Goal: Task Accomplishment & Management: Use online tool/utility

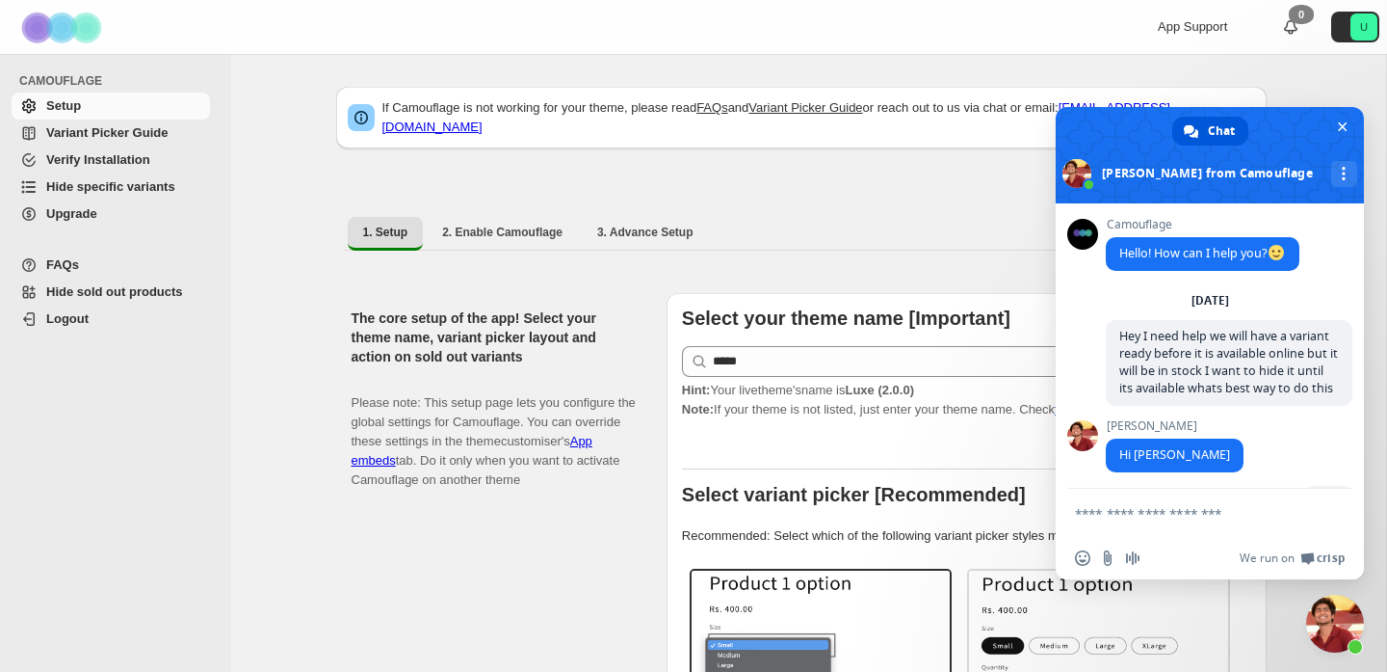
scroll to position [5763, 0]
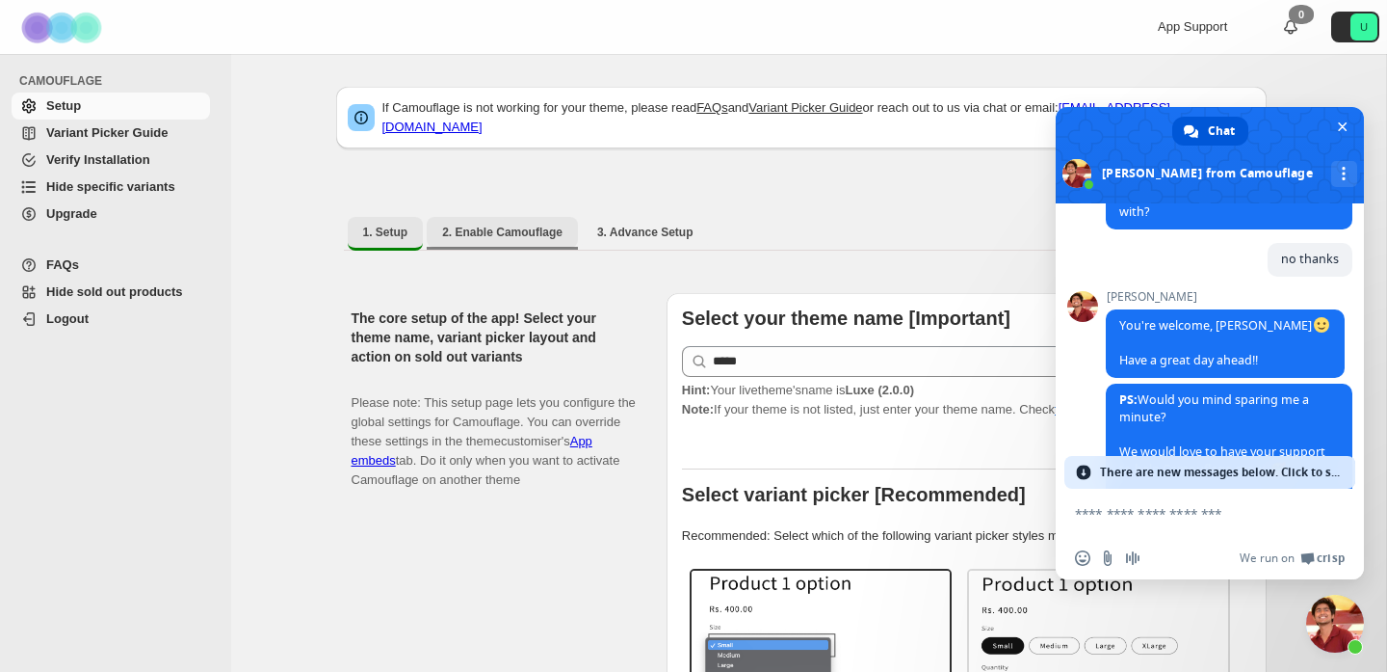
click at [535, 224] on span "2. Enable Camouflage" at bounding box center [502, 231] width 120 height 15
select select "**********"
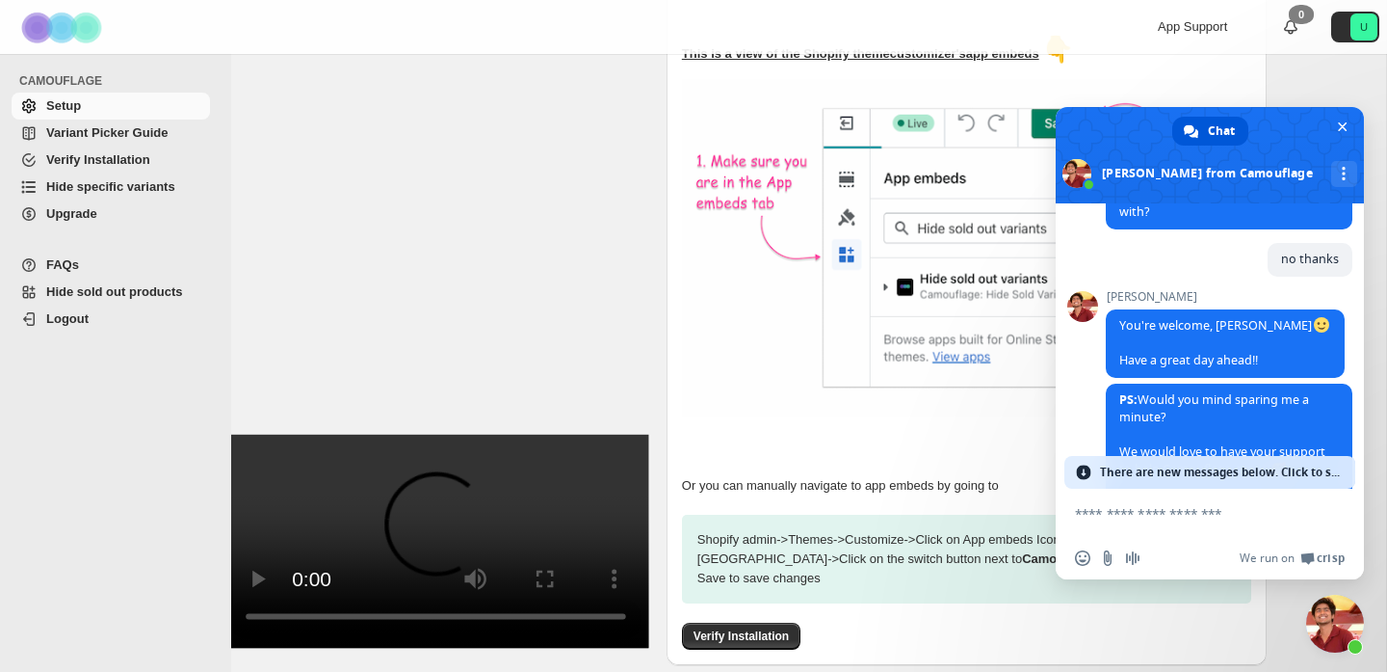
scroll to position [337, 0]
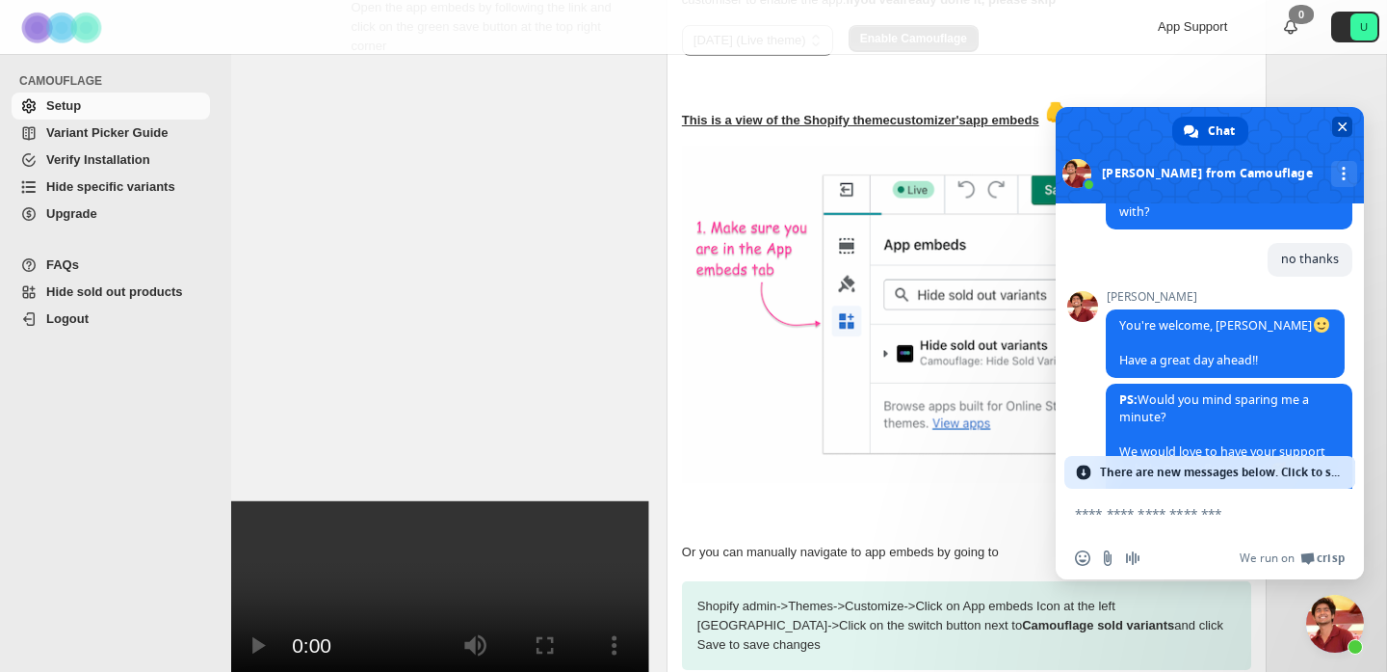
click at [1346, 130] on span "Close chat" at bounding box center [1343, 127] width 10 height 10
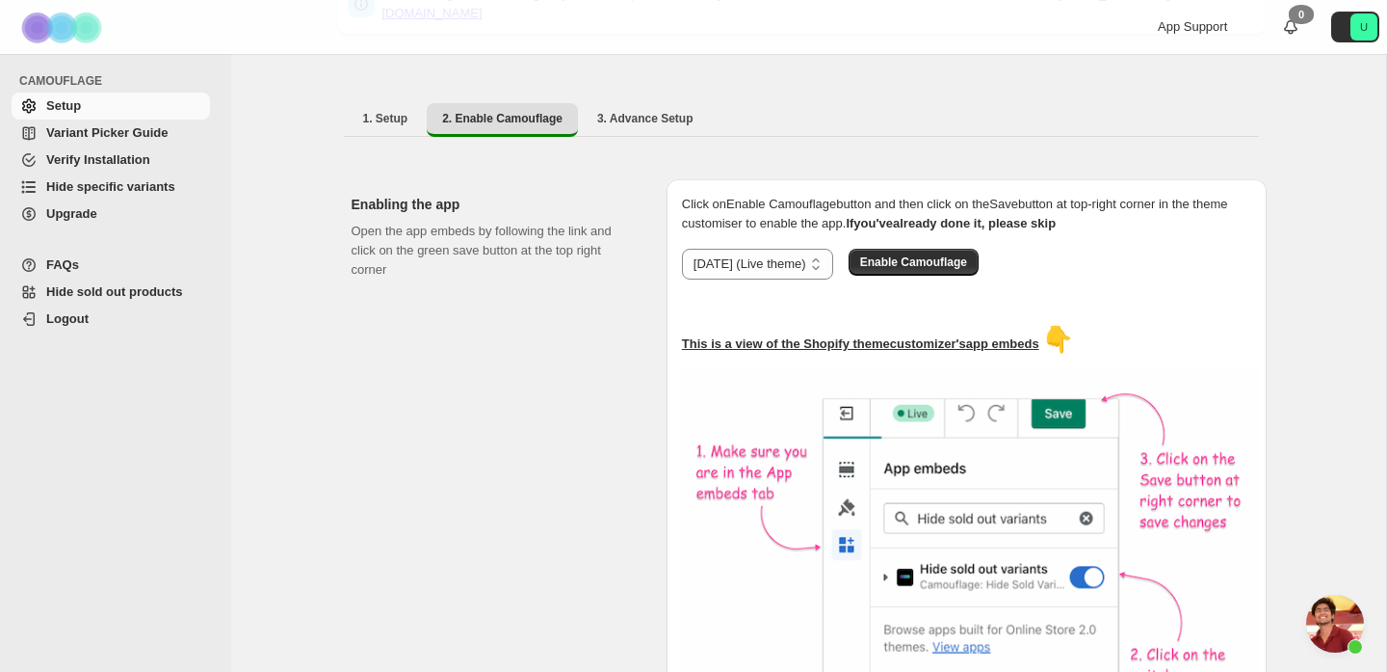
scroll to position [105, 0]
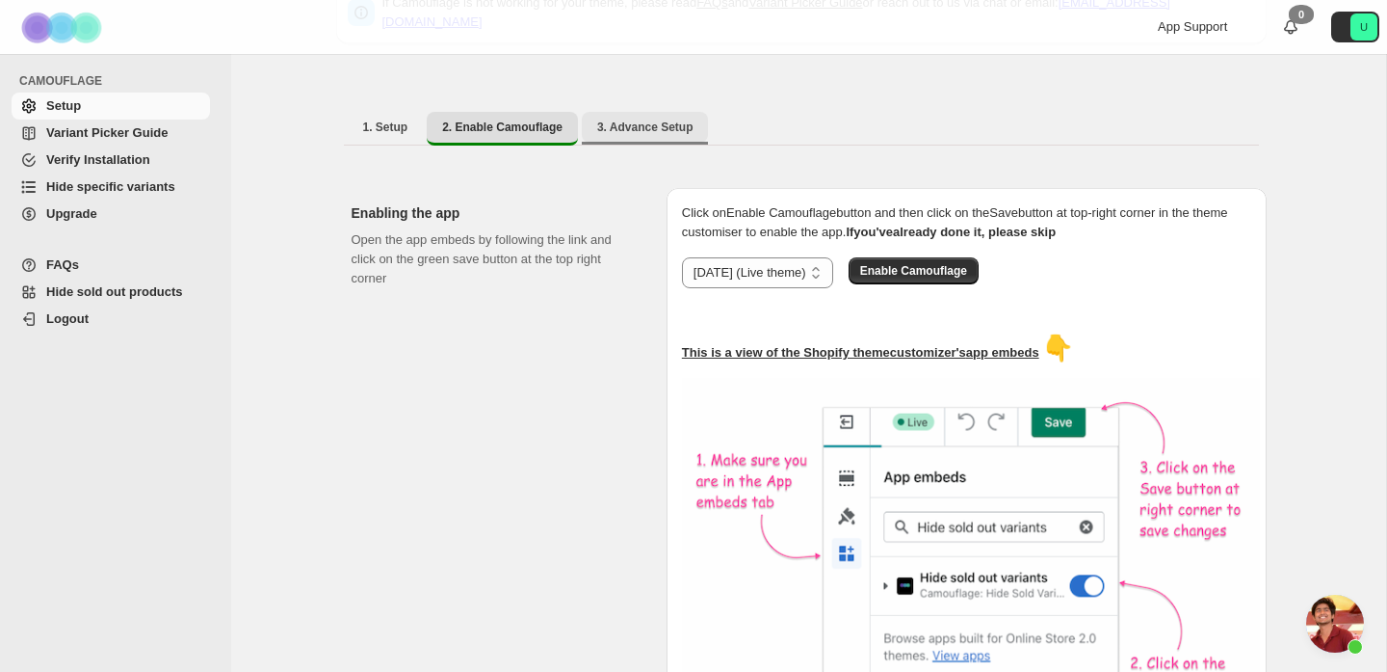
click at [639, 126] on button "3. Advance Setup" at bounding box center [645, 127] width 127 height 31
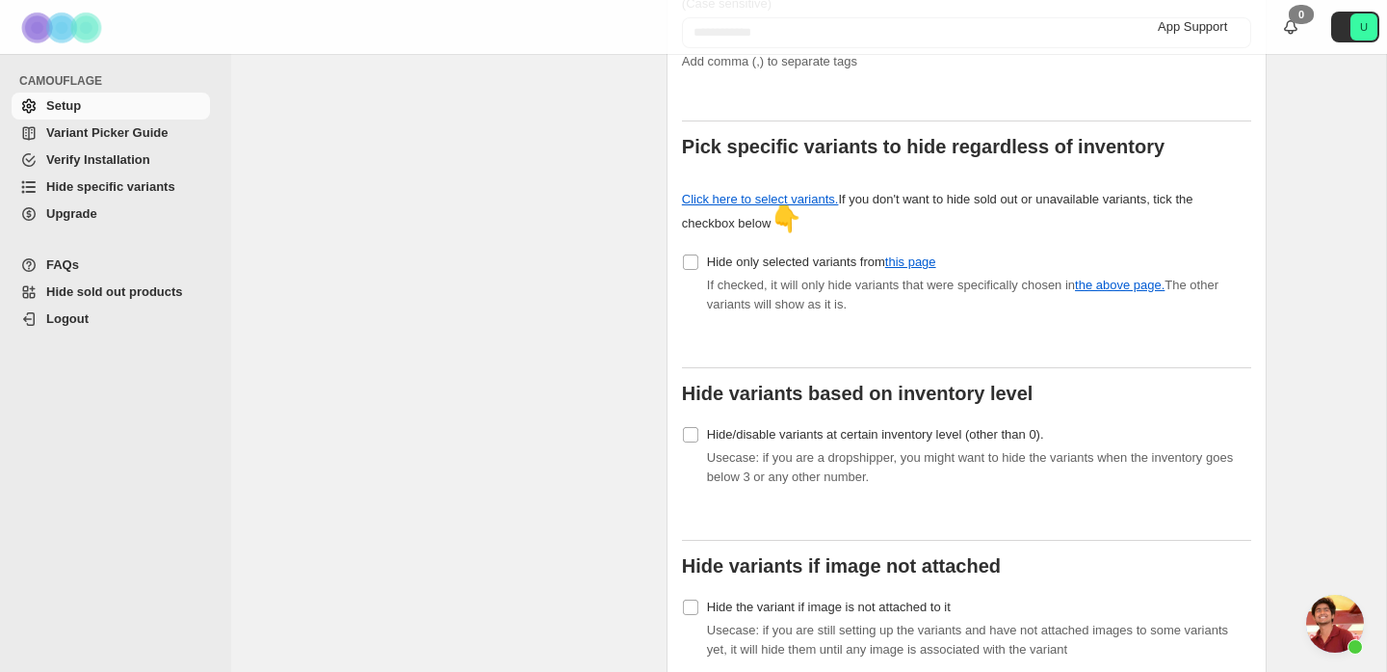
scroll to position [574, 0]
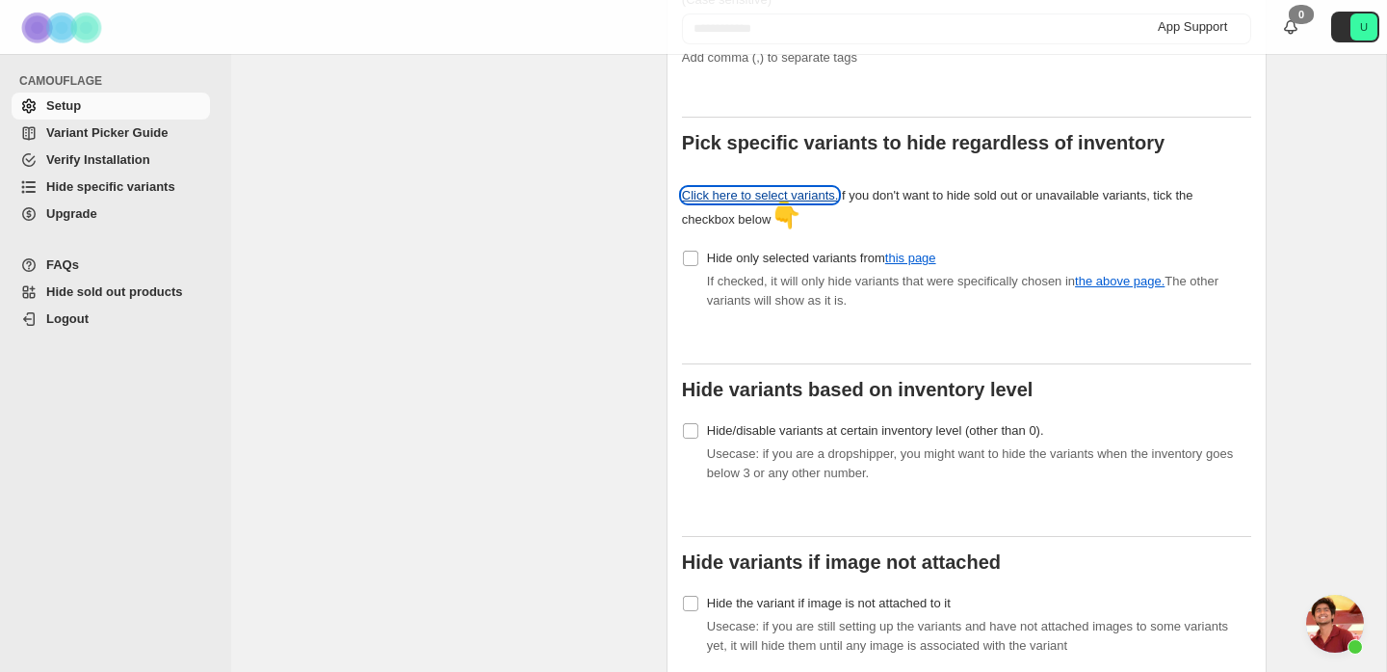
click at [806, 188] on link "Click here to select variants." at bounding box center [760, 195] width 157 height 14
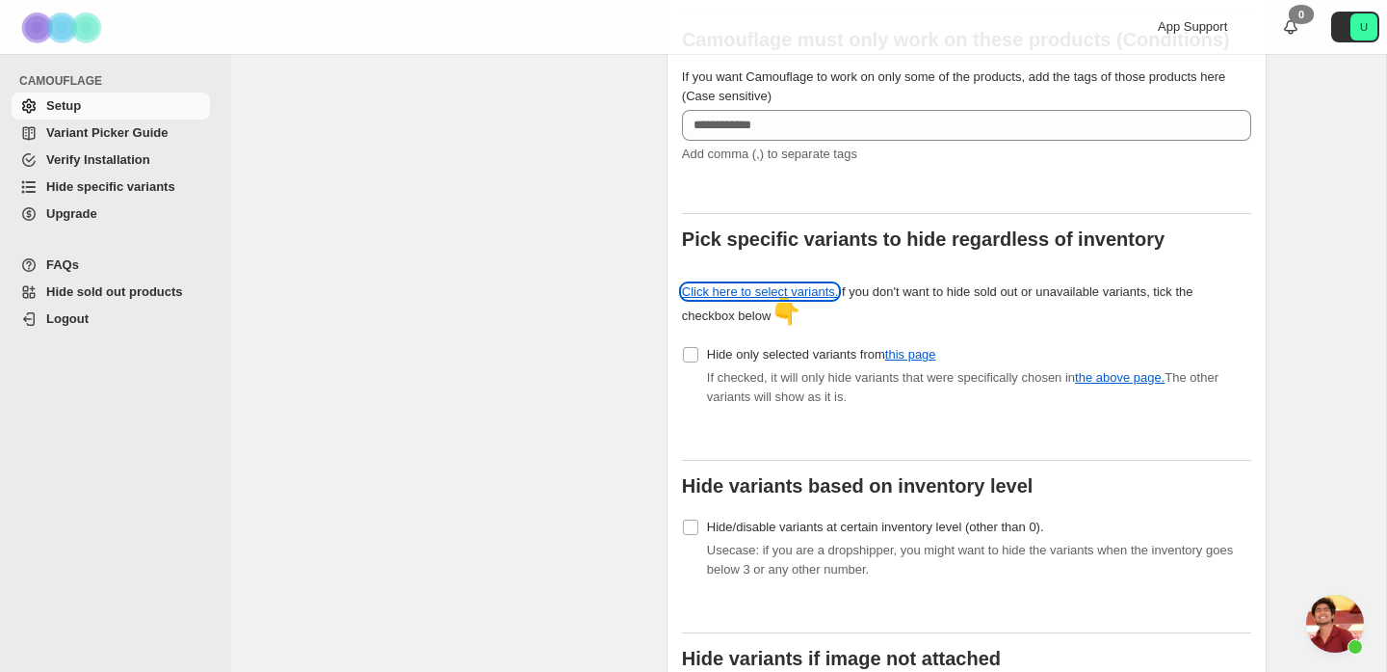
scroll to position [479, 0]
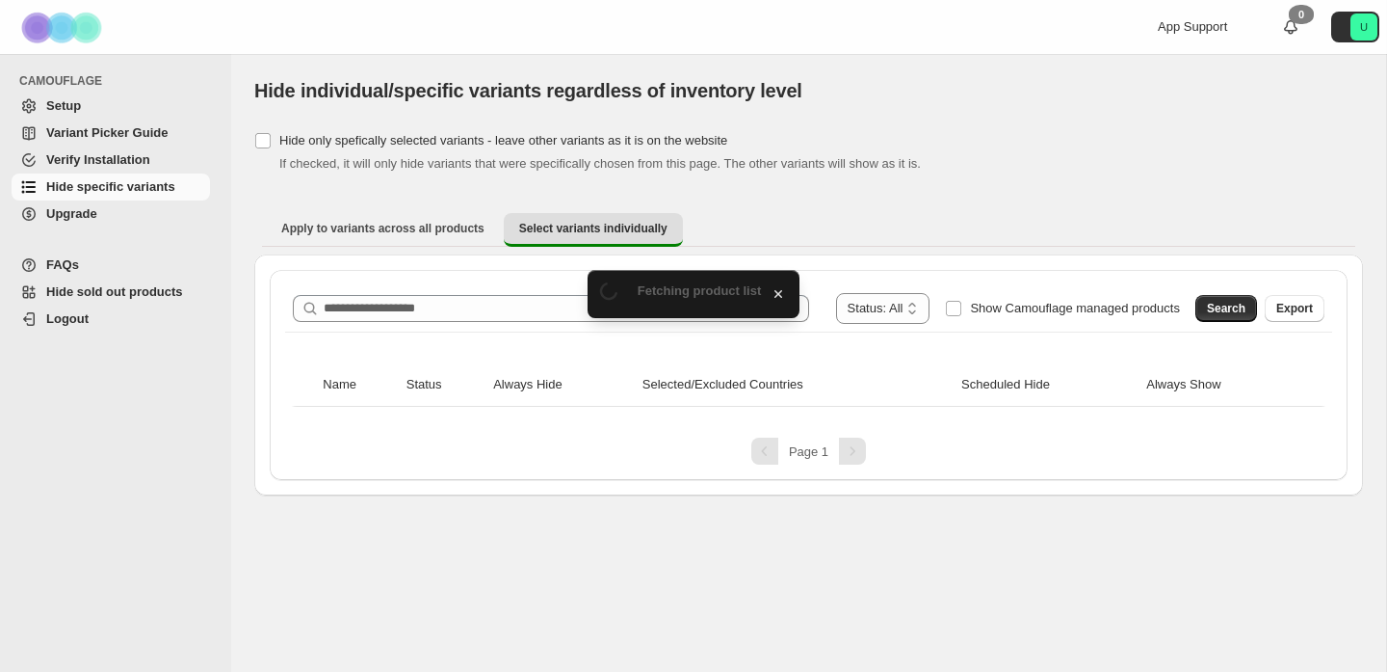
click at [698, 269] on div "**********" at bounding box center [693, 336] width 1387 height 672
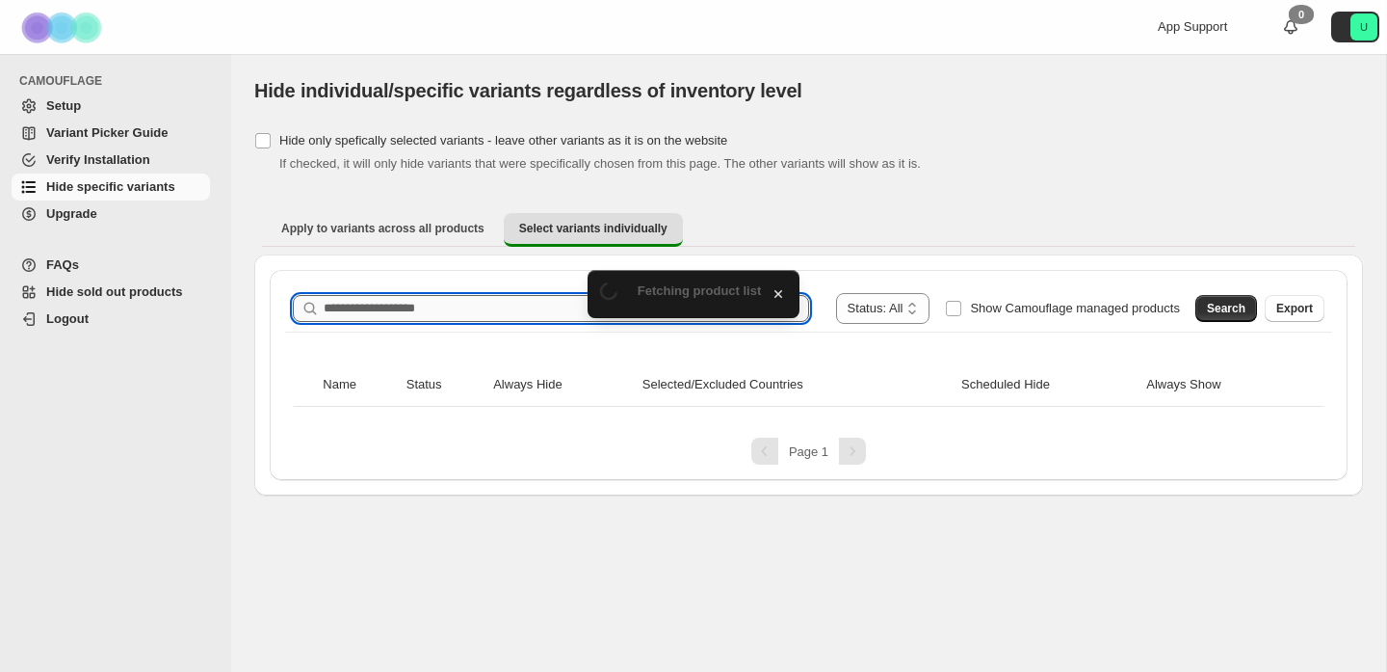
click at [524, 319] on input "Search product name" at bounding box center [567, 308] width 486 height 27
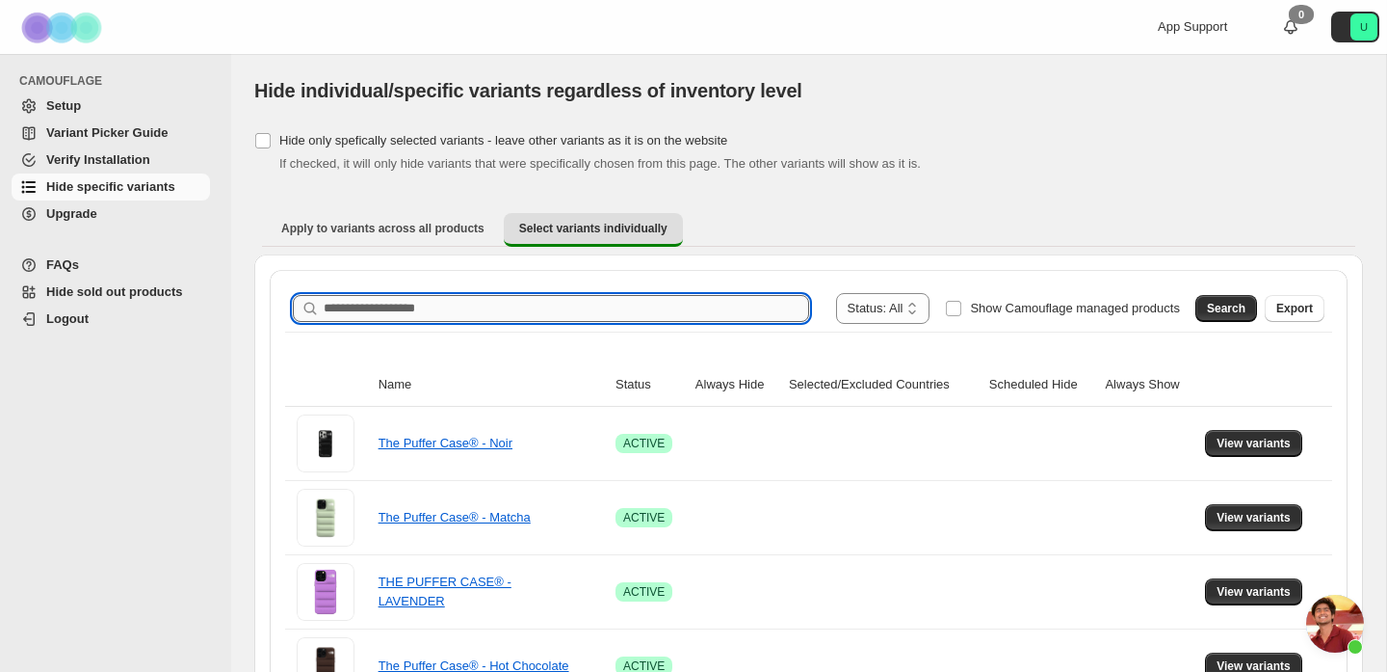
scroll to position [5763, 0]
type input "*"
type input "**********"
click at [1222, 312] on span "Search" at bounding box center [1226, 308] width 39 height 15
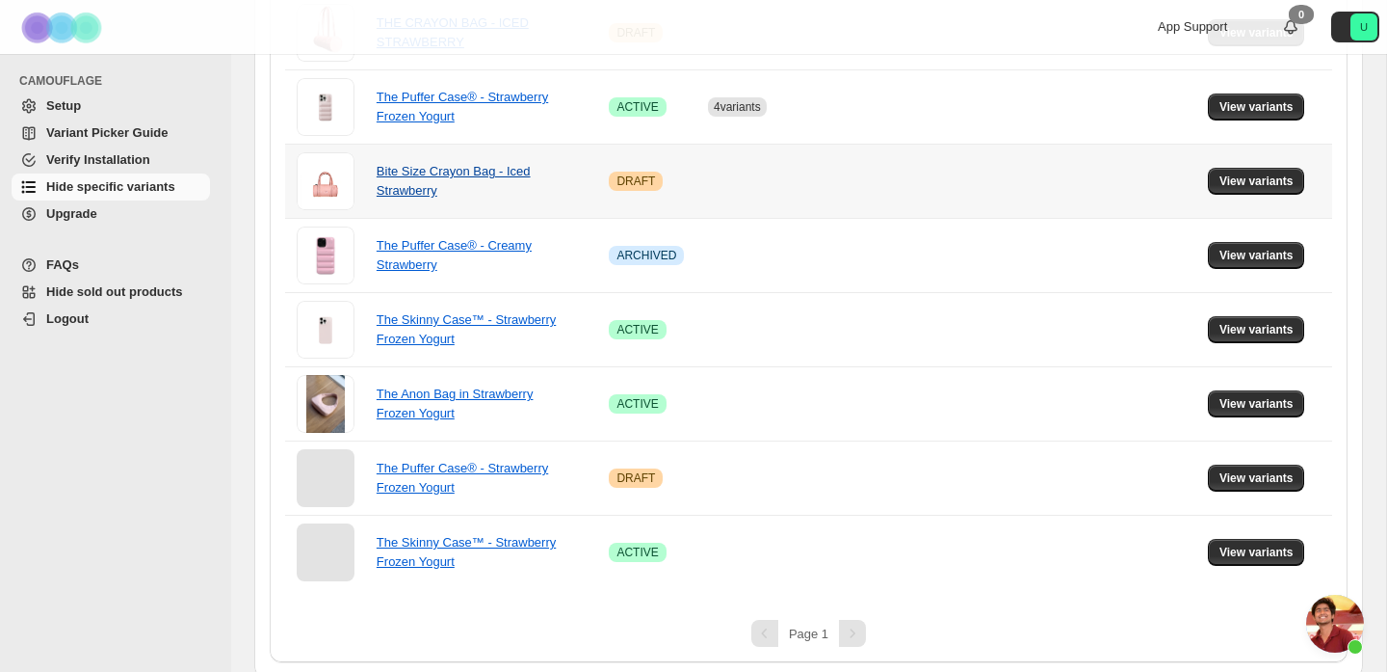
scroll to position [408, 0]
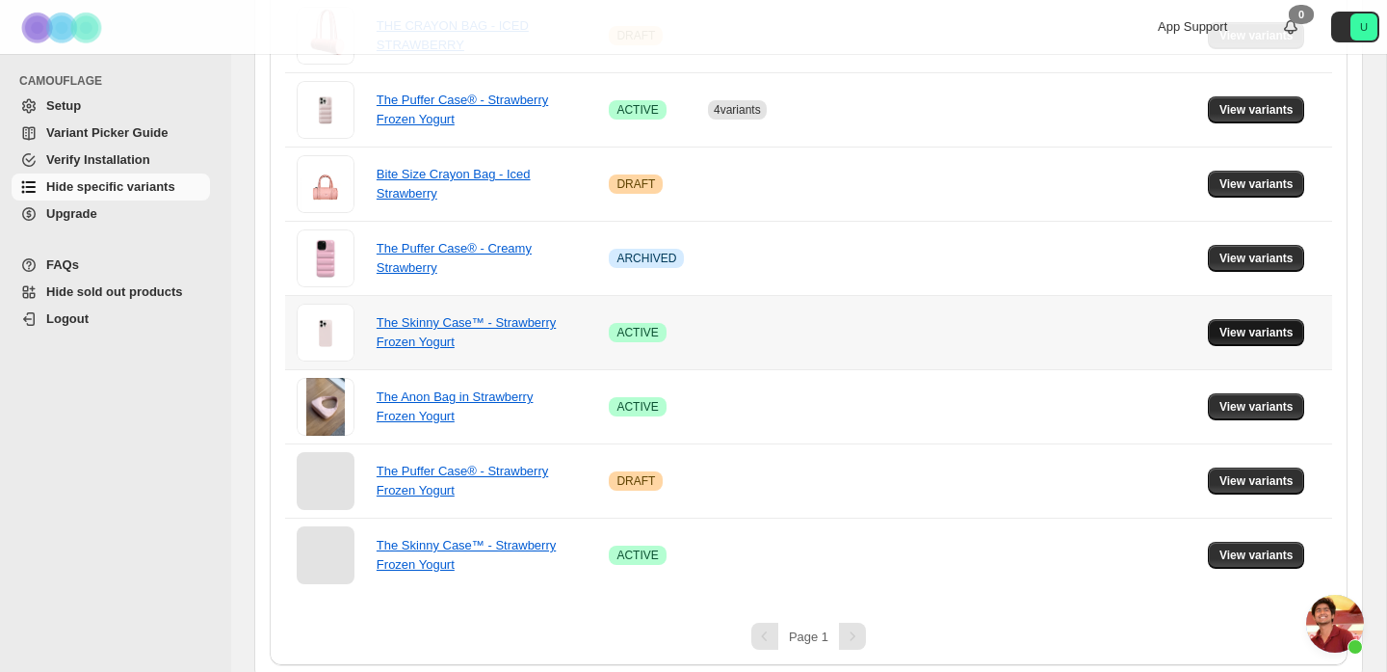
click at [1233, 334] on span "View variants" at bounding box center [1257, 332] width 74 height 15
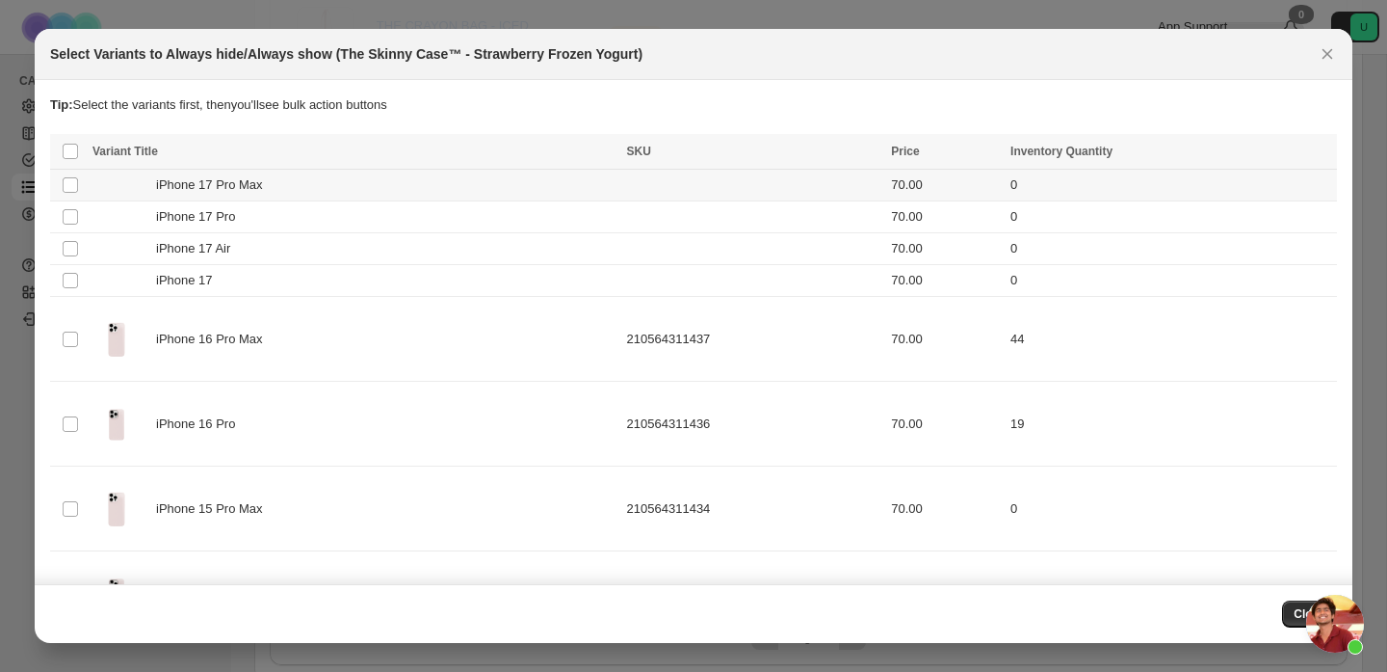
click at [271, 184] on span "iPhone 17 Pro Max" at bounding box center [214, 184] width 117 height 19
click at [260, 215] on div "iPhone 17 Pro" at bounding box center [353, 216] width 523 height 19
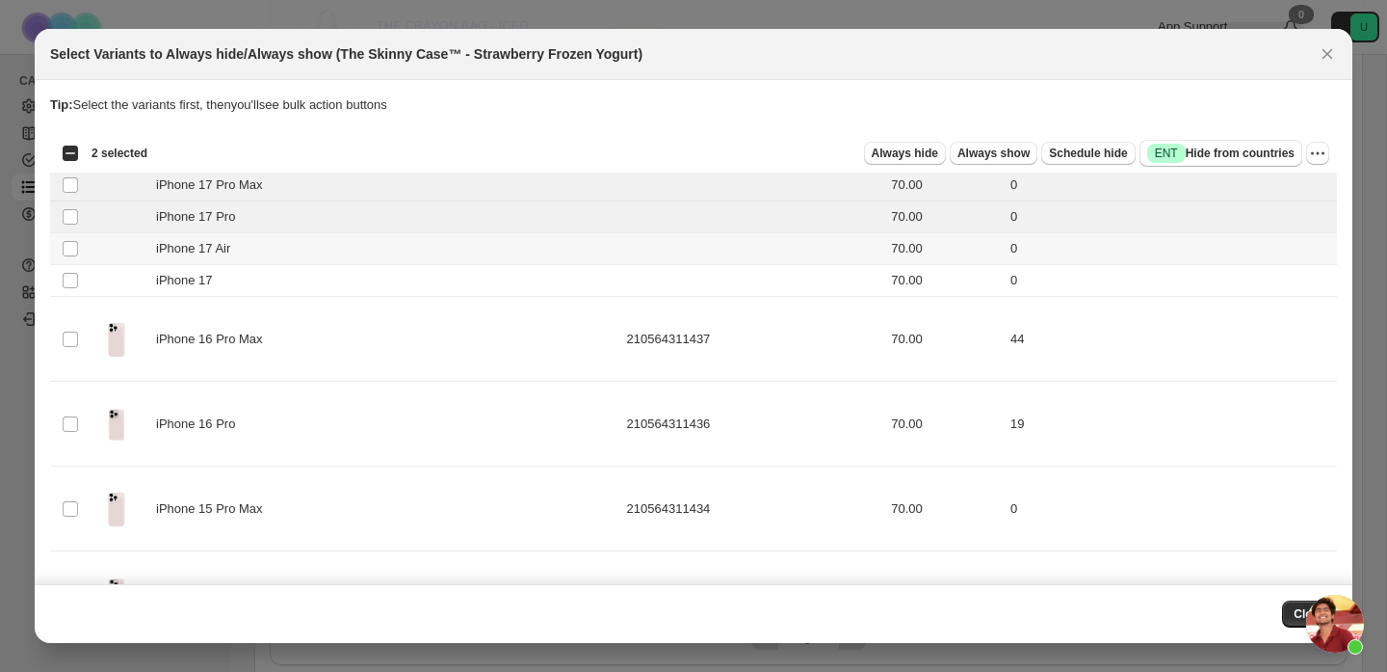
click at [260, 244] on div "iPhone 17 Air" at bounding box center [353, 248] width 523 height 19
click at [264, 281] on div "iPhone 17" at bounding box center [353, 280] width 523 height 19
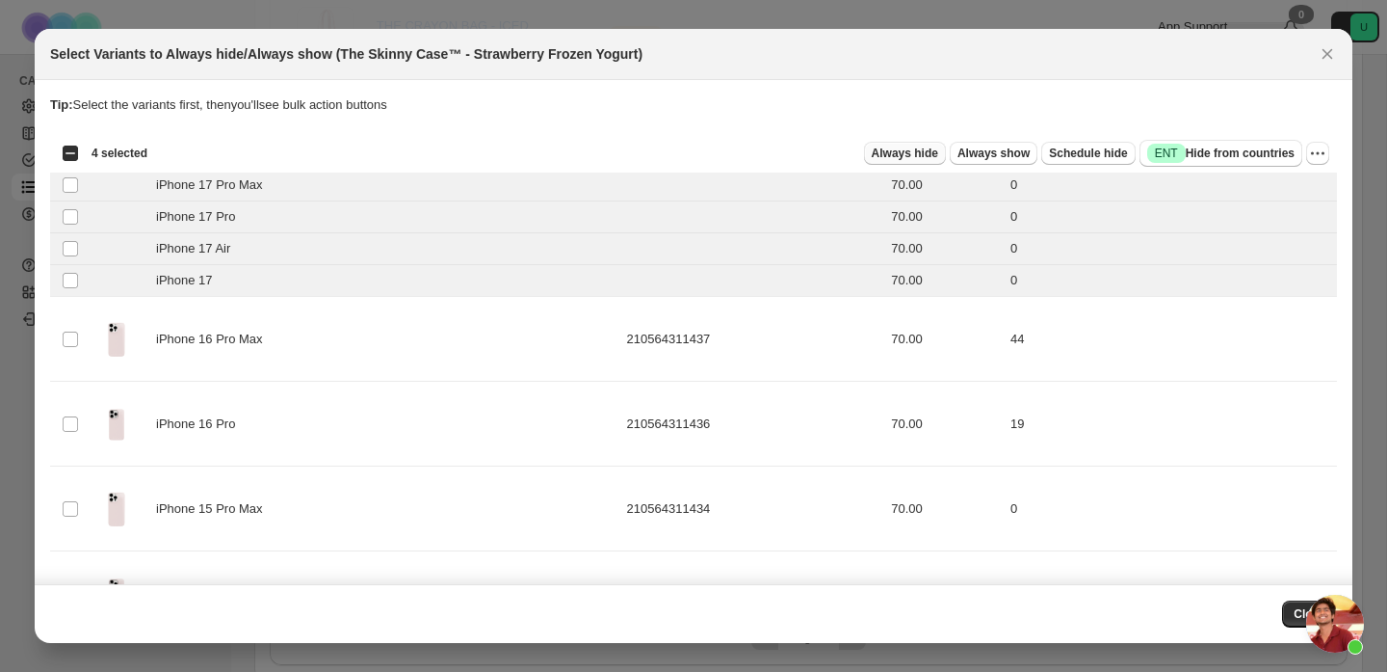
click at [904, 146] on span "Always hide" at bounding box center [905, 152] width 66 height 15
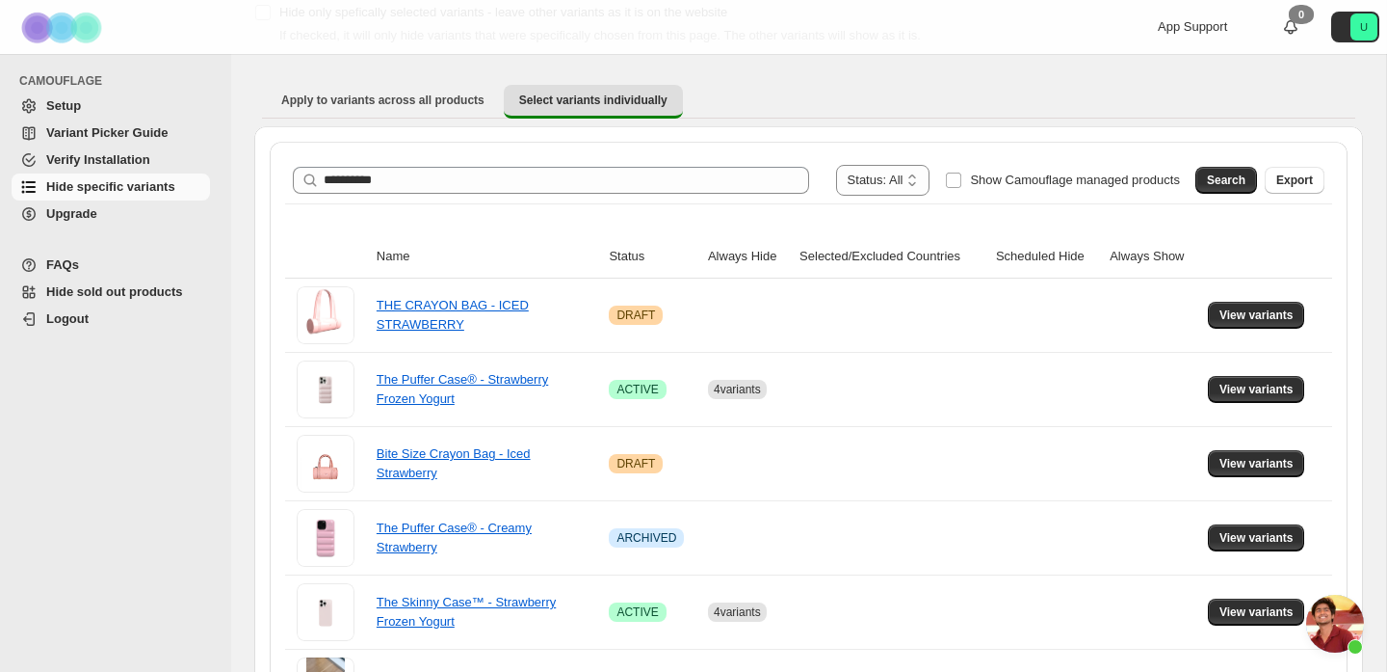
scroll to position [118, 0]
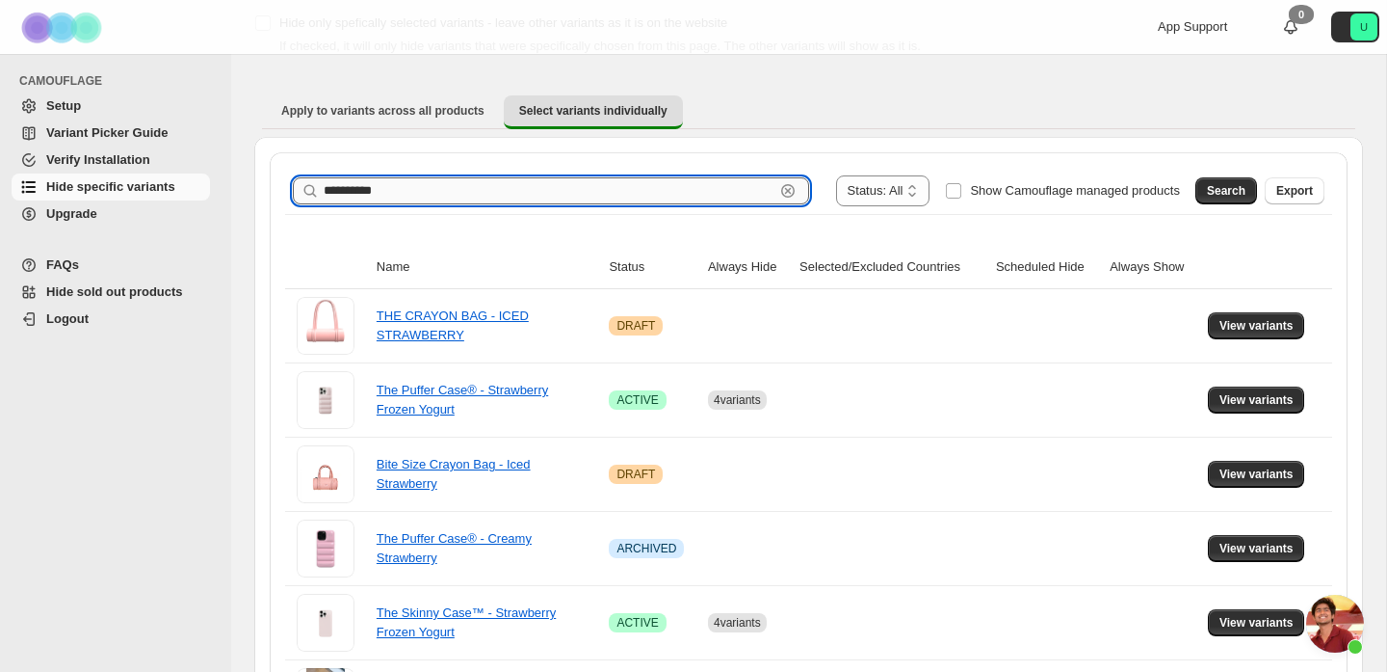
click at [518, 189] on input "**********" at bounding box center [549, 190] width 451 height 27
click at [518, 190] on input "**********" at bounding box center [549, 190] width 451 height 27
type input "*********"
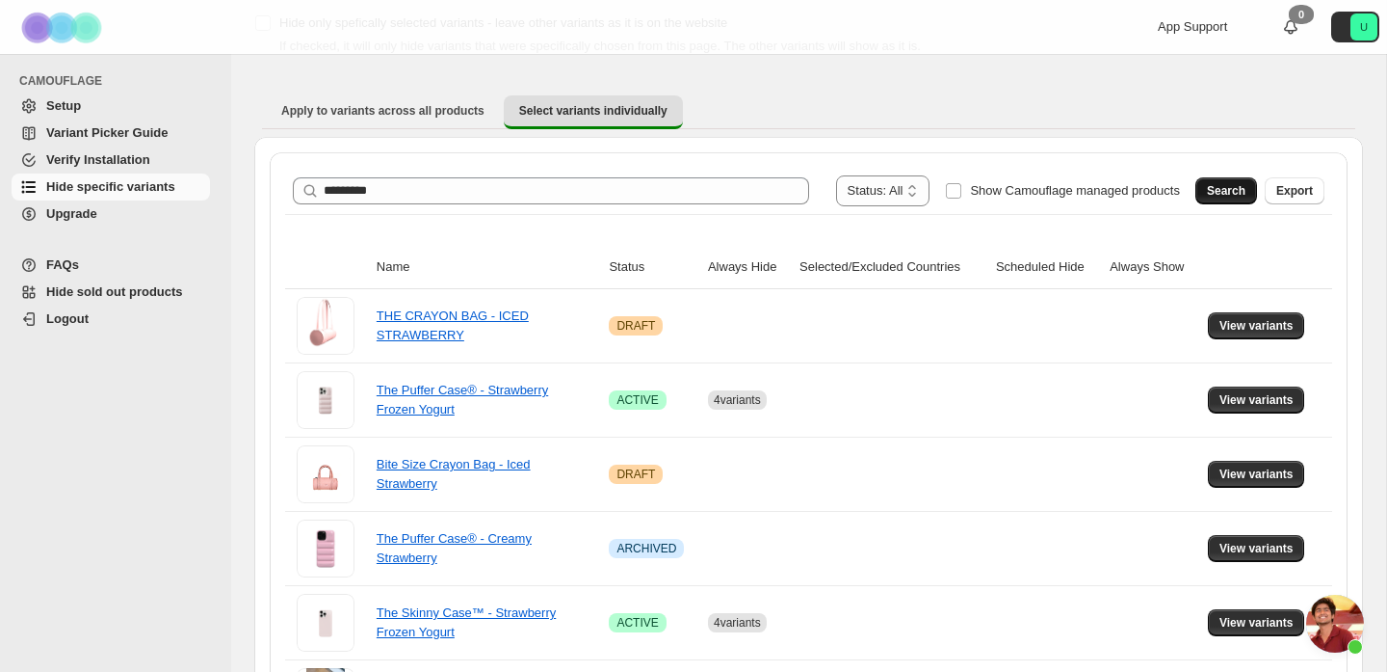
click at [1226, 201] on button "Search" at bounding box center [1227, 190] width 62 height 27
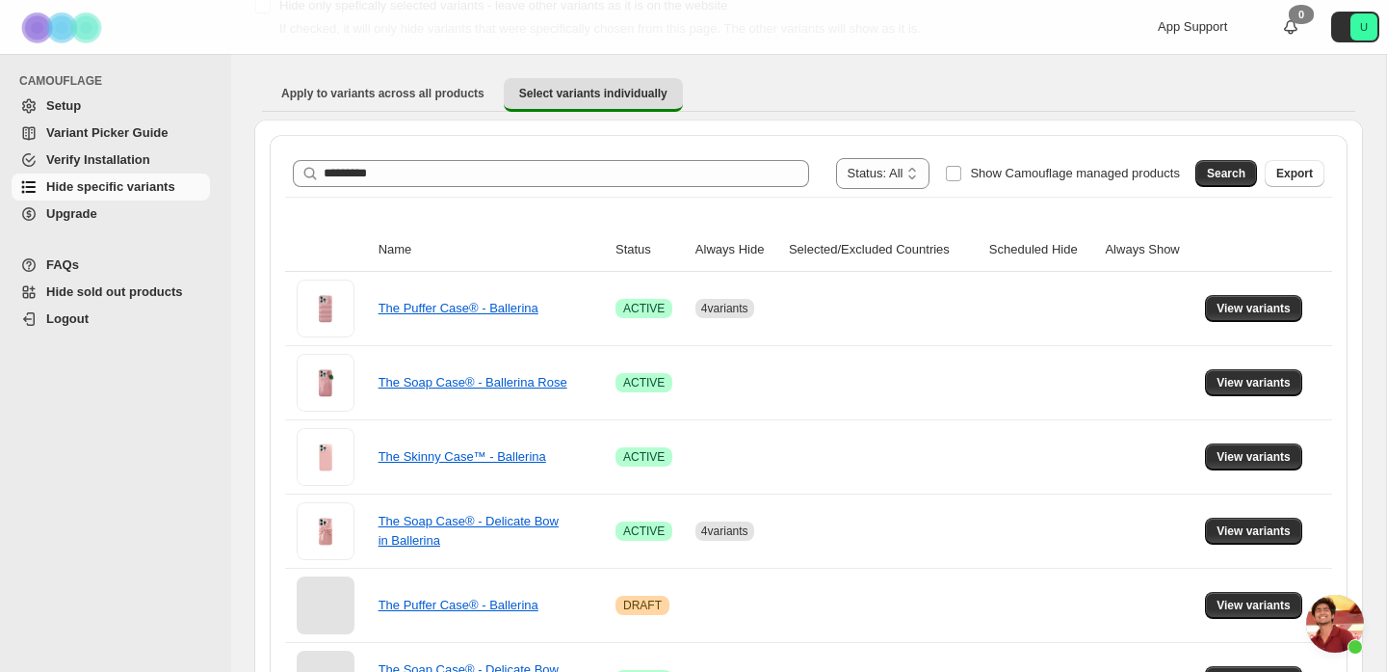
scroll to position [165, 0]
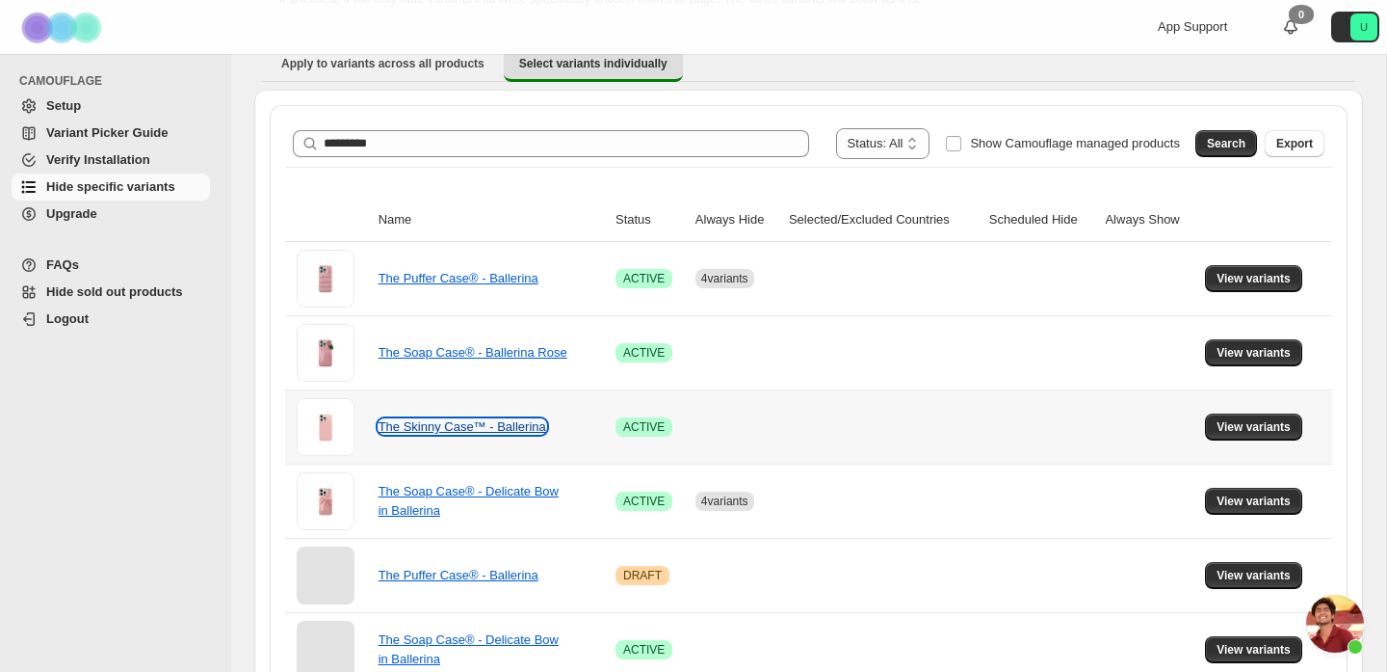
click at [400, 423] on link "The Skinny Case™ - Ballerina" at bounding box center [463, 426] width 168 height 14
click at [1228, 426] on span "View variants" at bounding box center [1254, 426] width 74 height 15
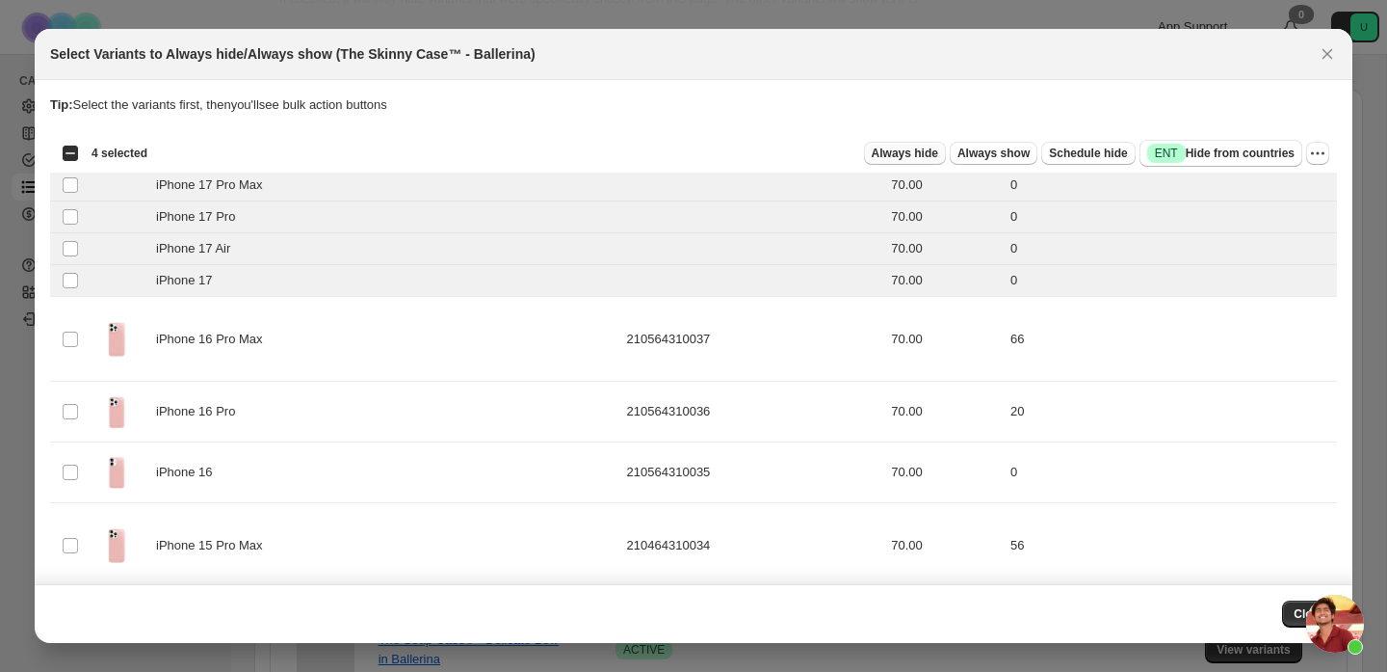
click at [904, 152] on span "Always hide" at bounding box center [905, 152] width 66 height 15
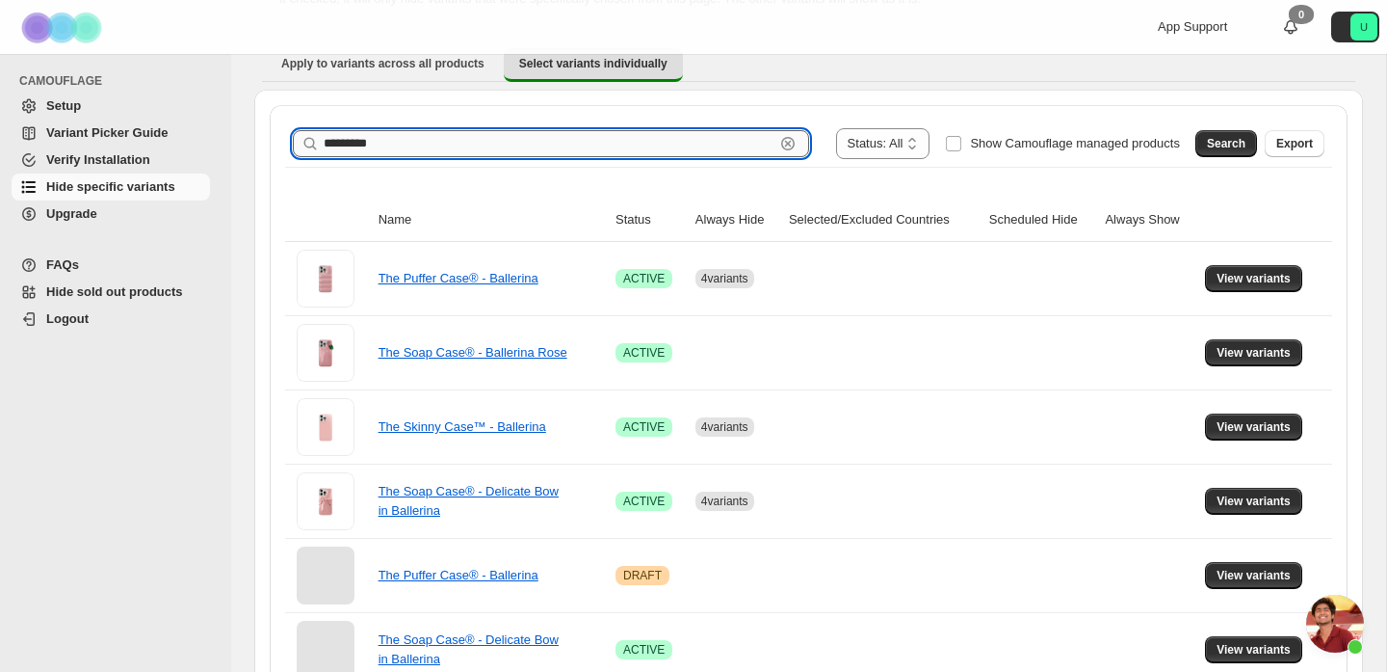
click at [507, 149] on input "*********" at bounding box center [549, 143] width 451 height 27
type input "******"
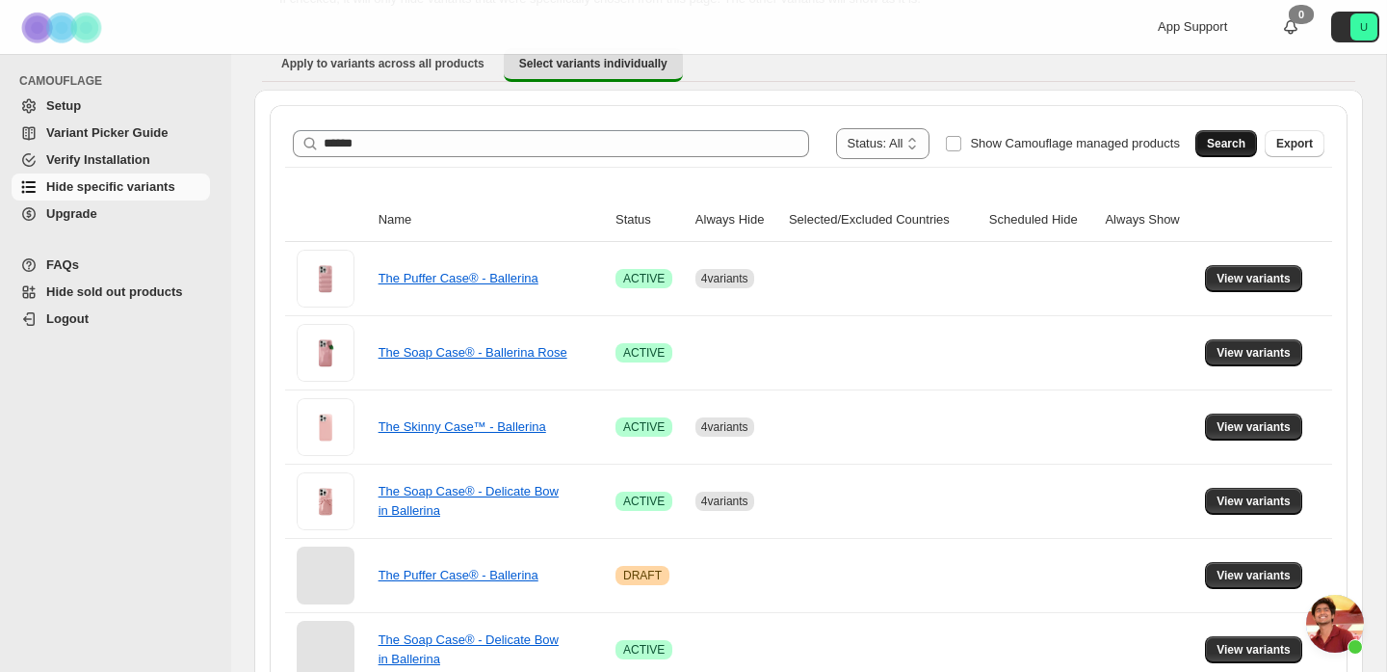
click at [1223, 152] on button "Search" at bounding box center [1227, 143] width 62 height 27
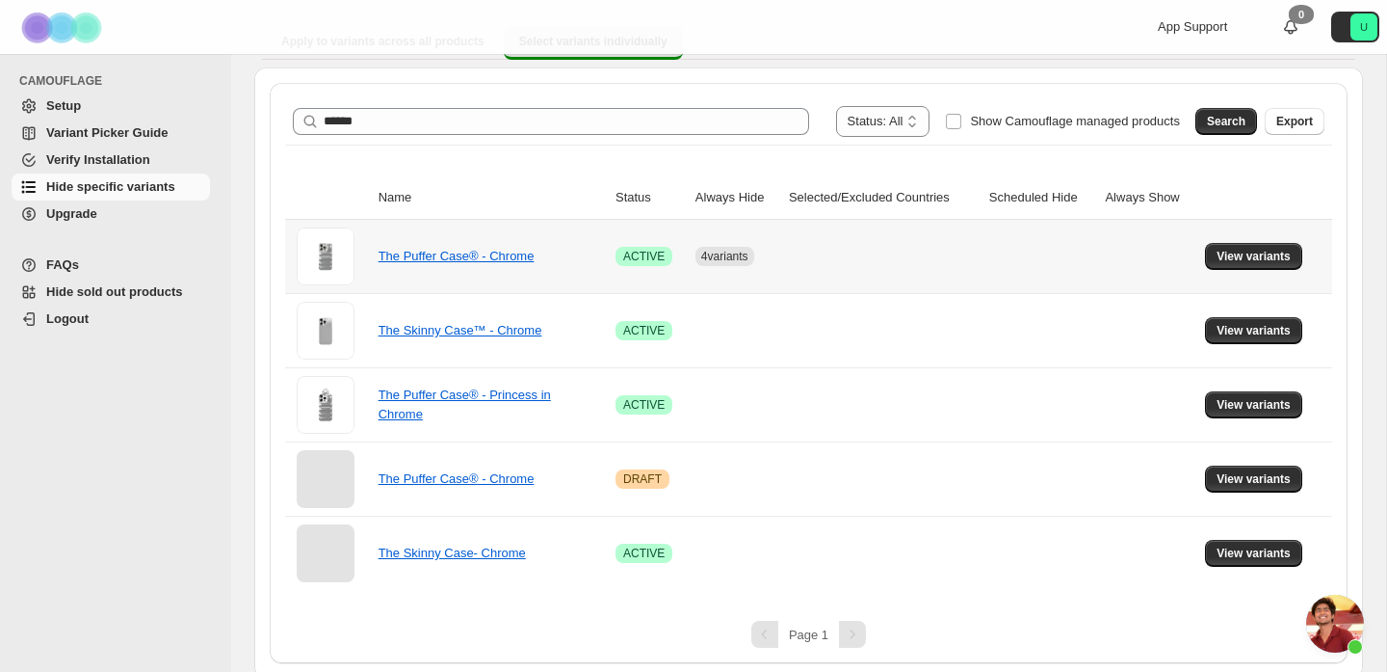
scroll to position [186, 0]
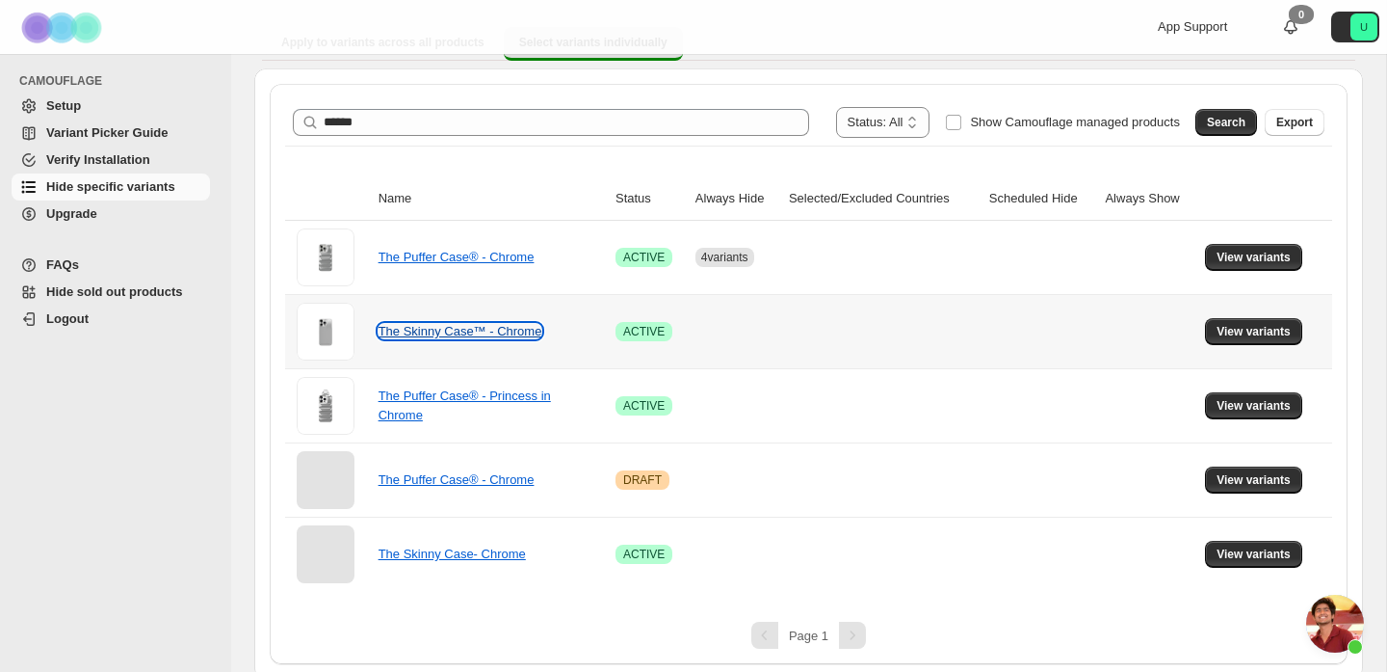
click at [422, 332] on link "The Skinny Case™ - Chrome" at bounding box center [461, 331] width 164 height 14
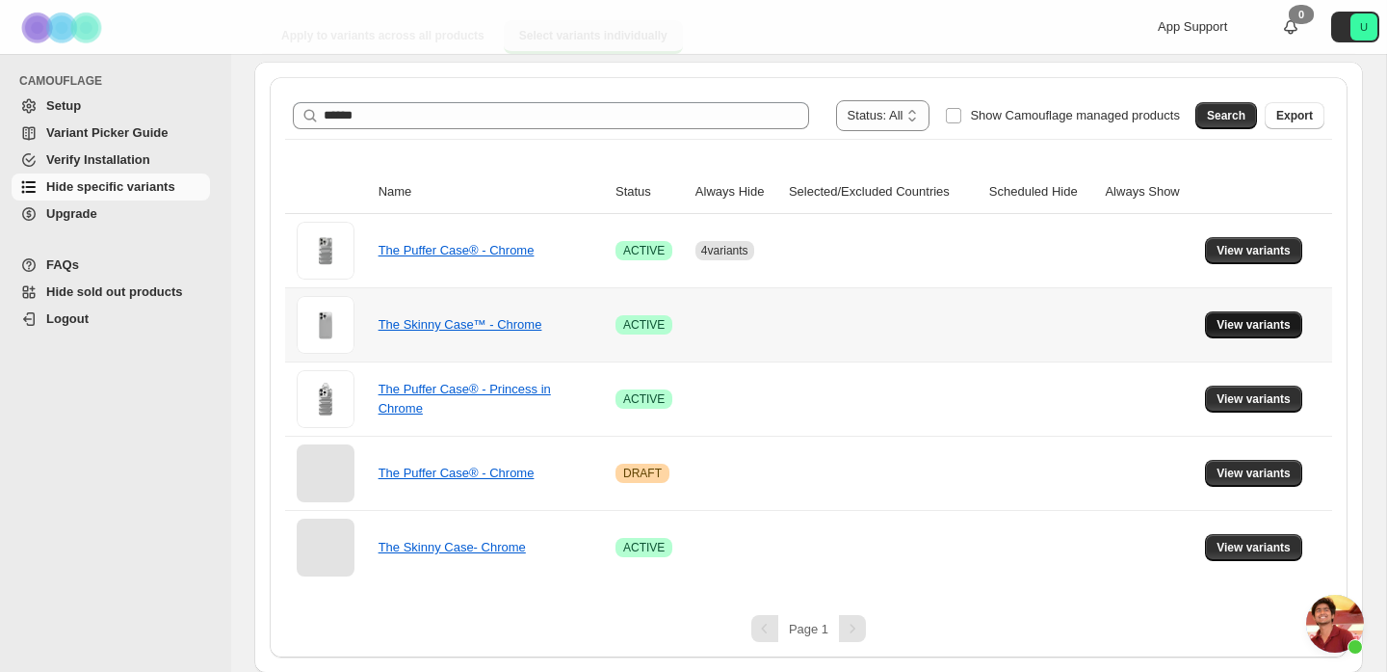
click at [1233, 326] on span "View variants" at bounding box center [1254, 324] width 74 height 15
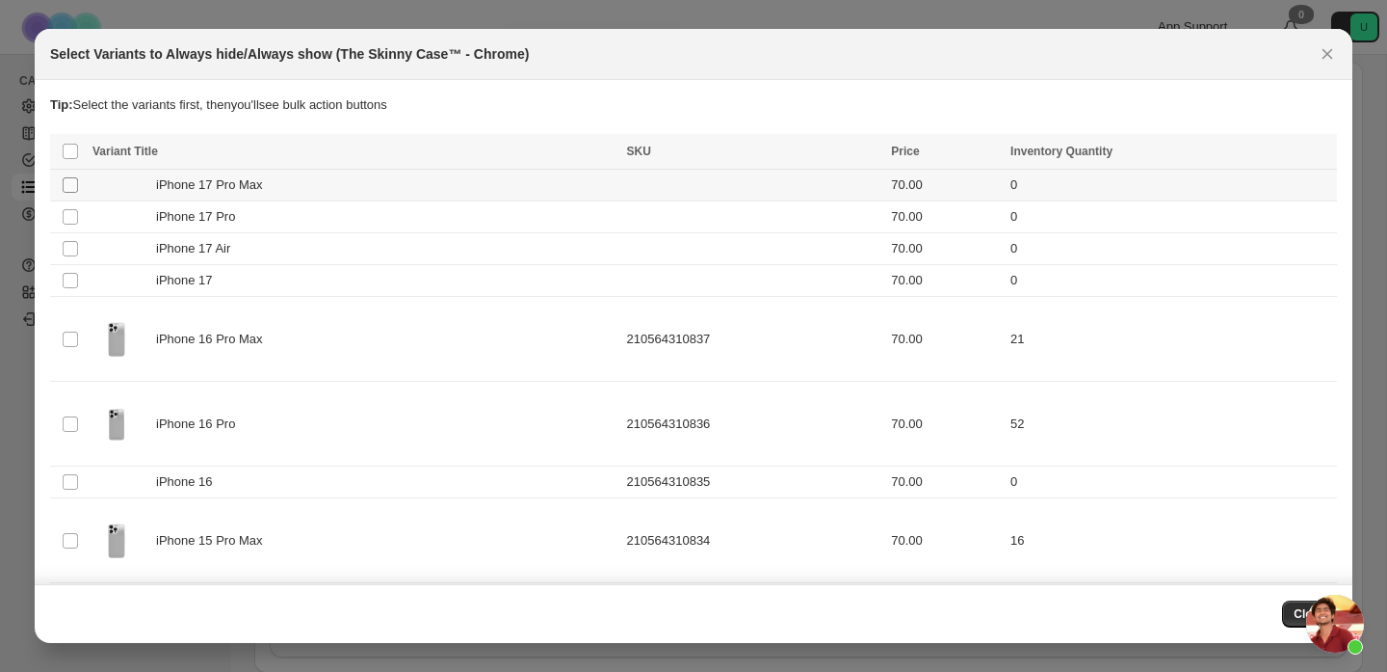
click at [78, 180] on span ":r21:" at bounding box center [70, 184] width 17 height 17
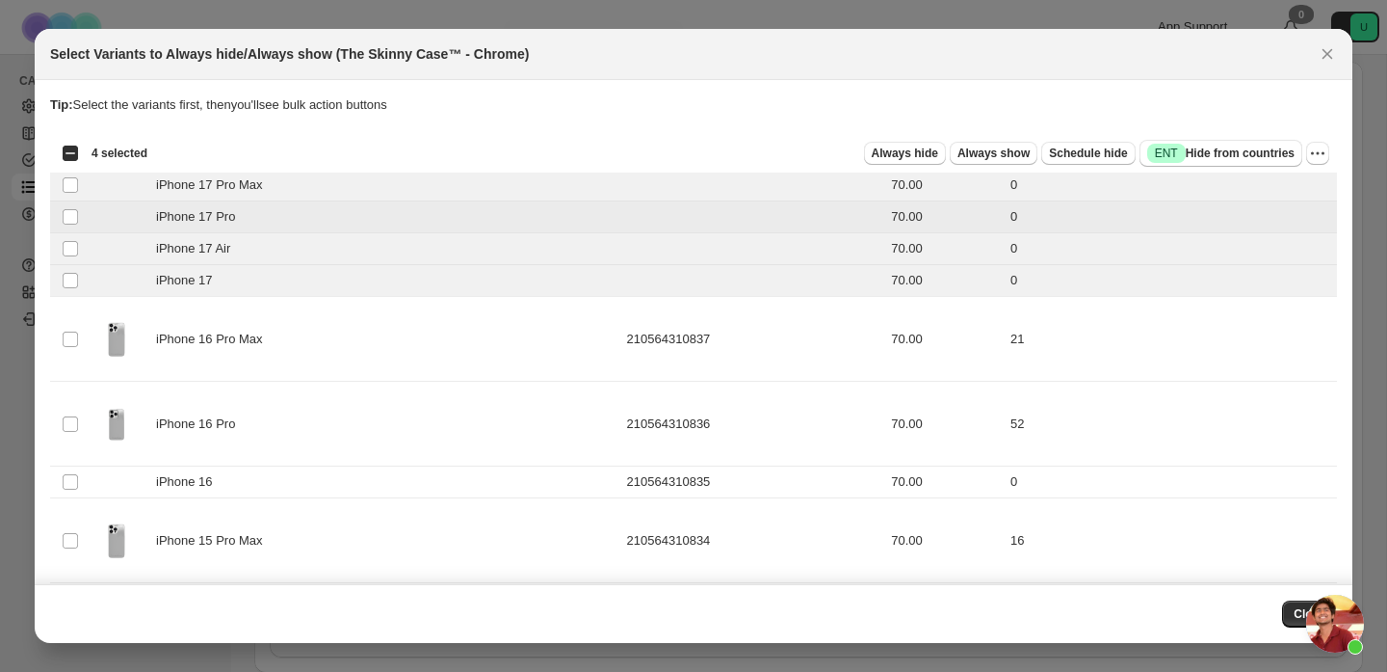
scroll to position [13, 0]
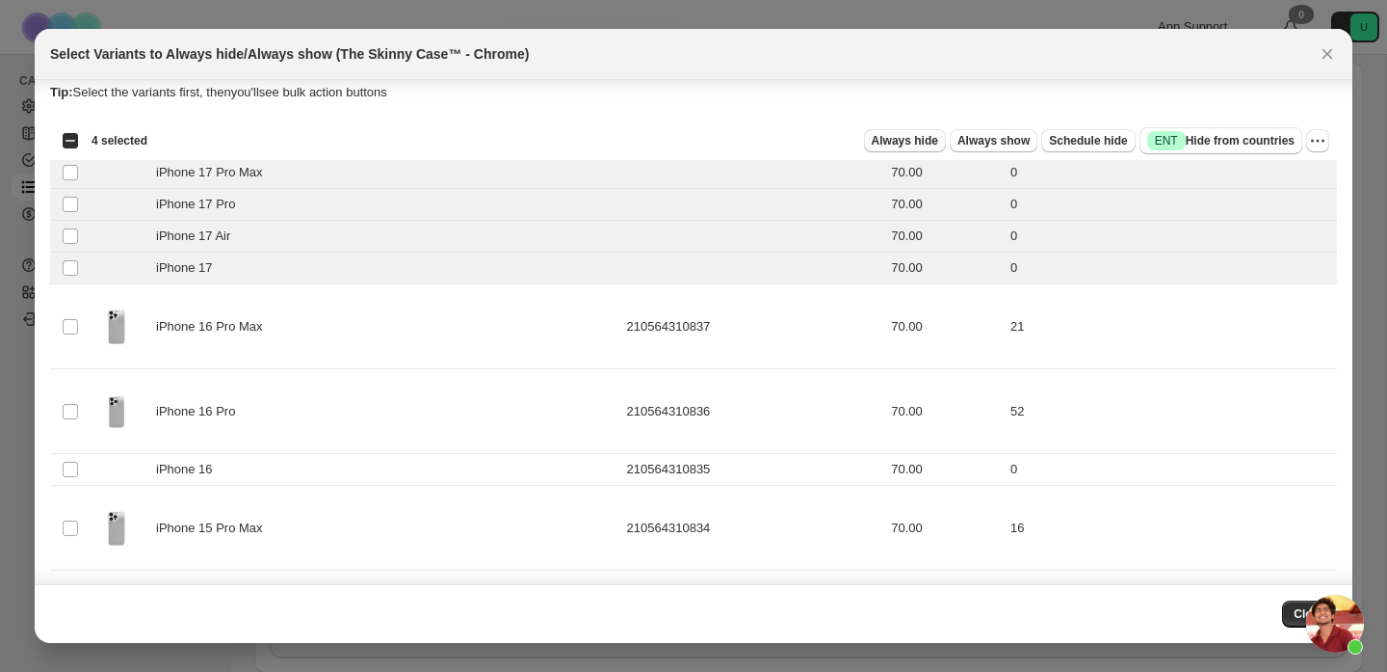
click at [895, 146] on span "Always hide" at bounding box center [905, 140] width 66 height 15
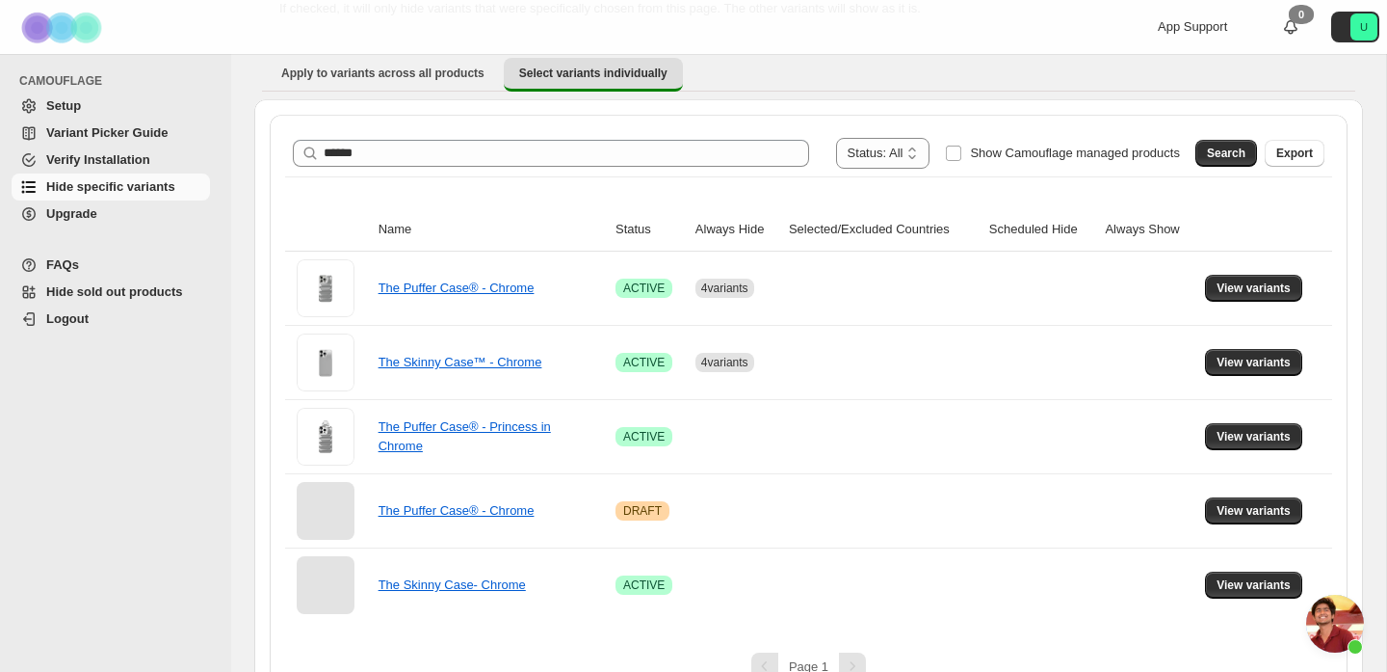
scroll to position [162, 0]
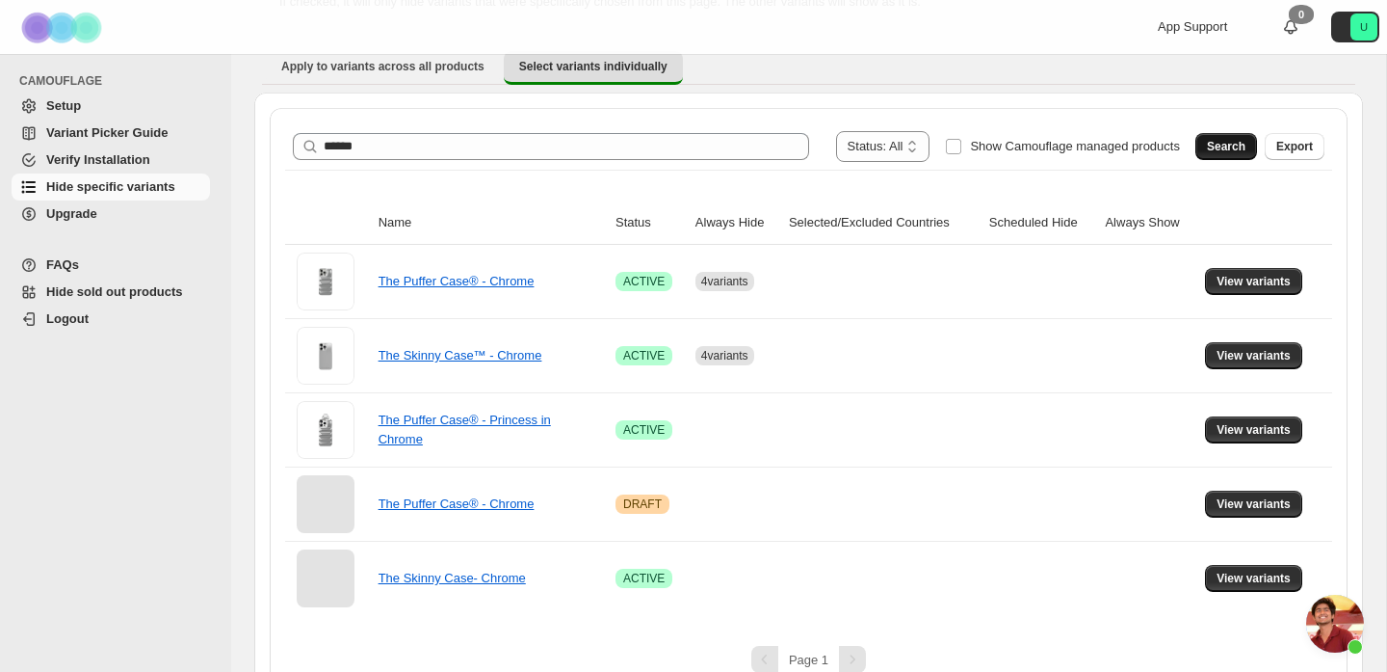
click at [1230, 142] on span "Search" at bounding box center [1226, 146] width 39 height 15
click at [1145, 142] on span "Show Camouflage managed products" at bounding box center [1075, 146] width 210 height 14
click at [1245, 153] on span "Search" at bounding box center [1226, 146] width 39 height 15
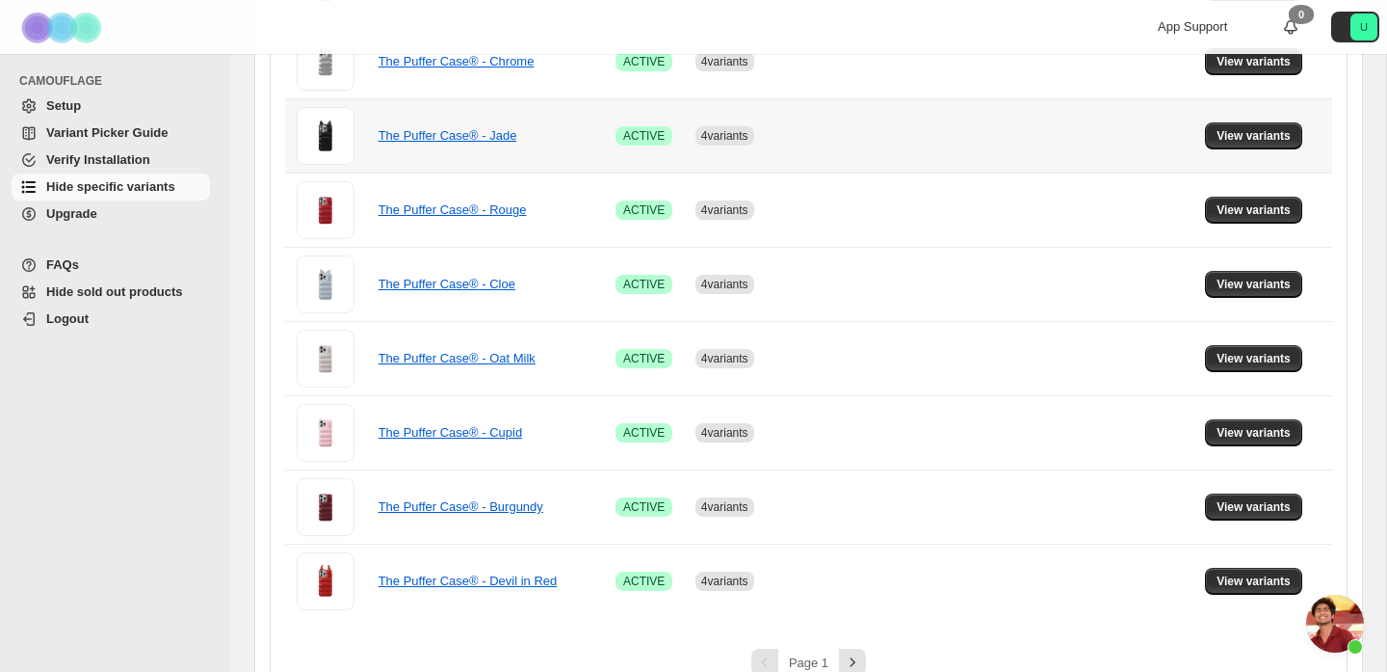
scroll to position [1307, 0]
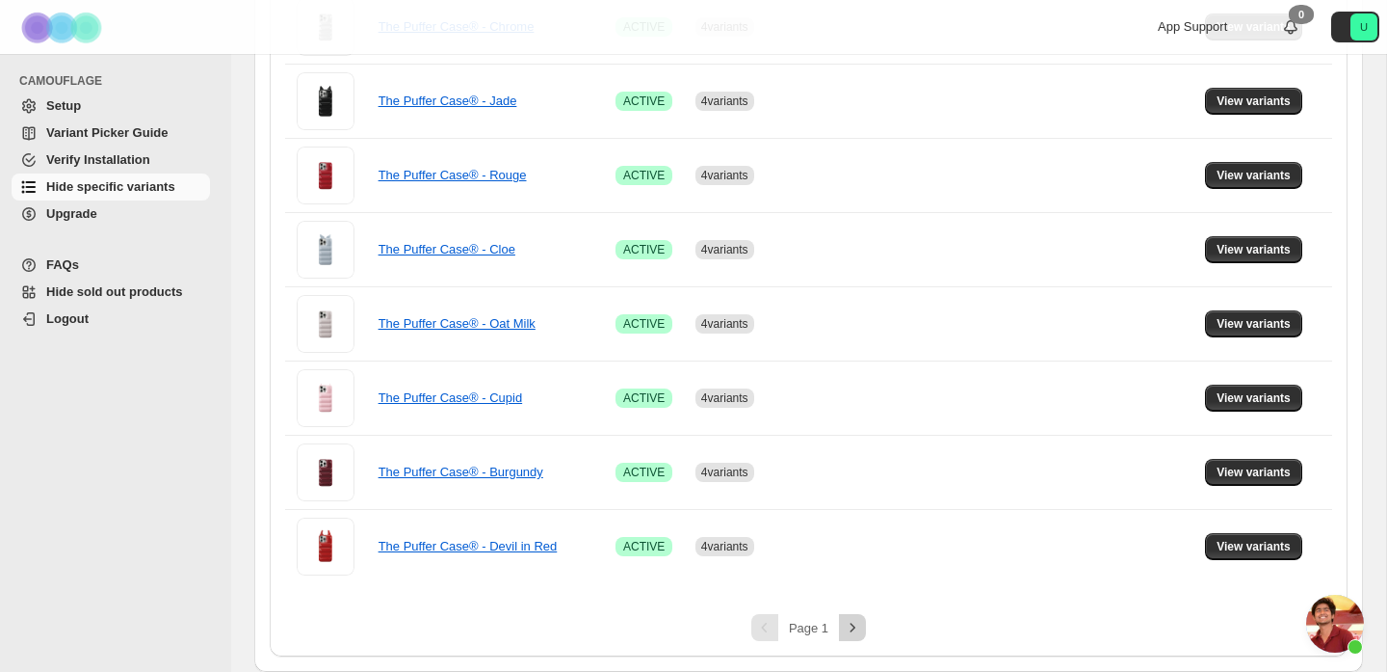
click at [863, 633] on button "Next" at bounding box center [852, 627] width 27 height 27
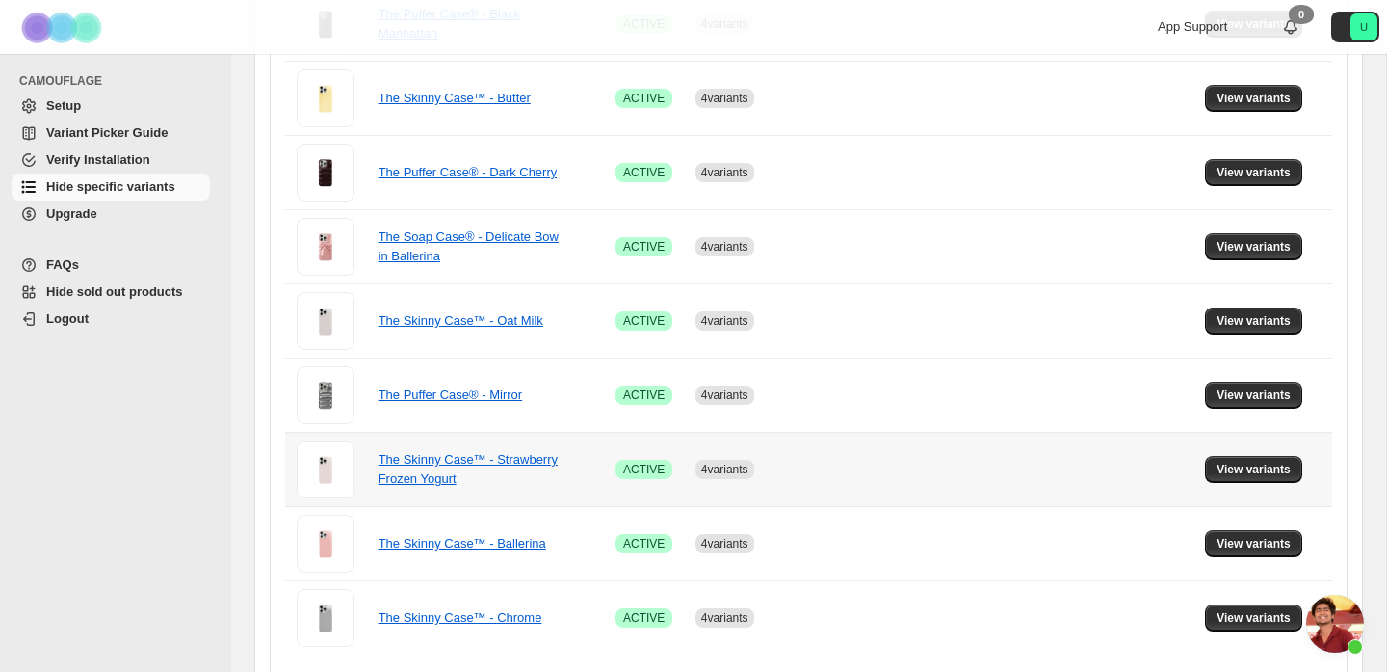
scroll to position [565, 0]
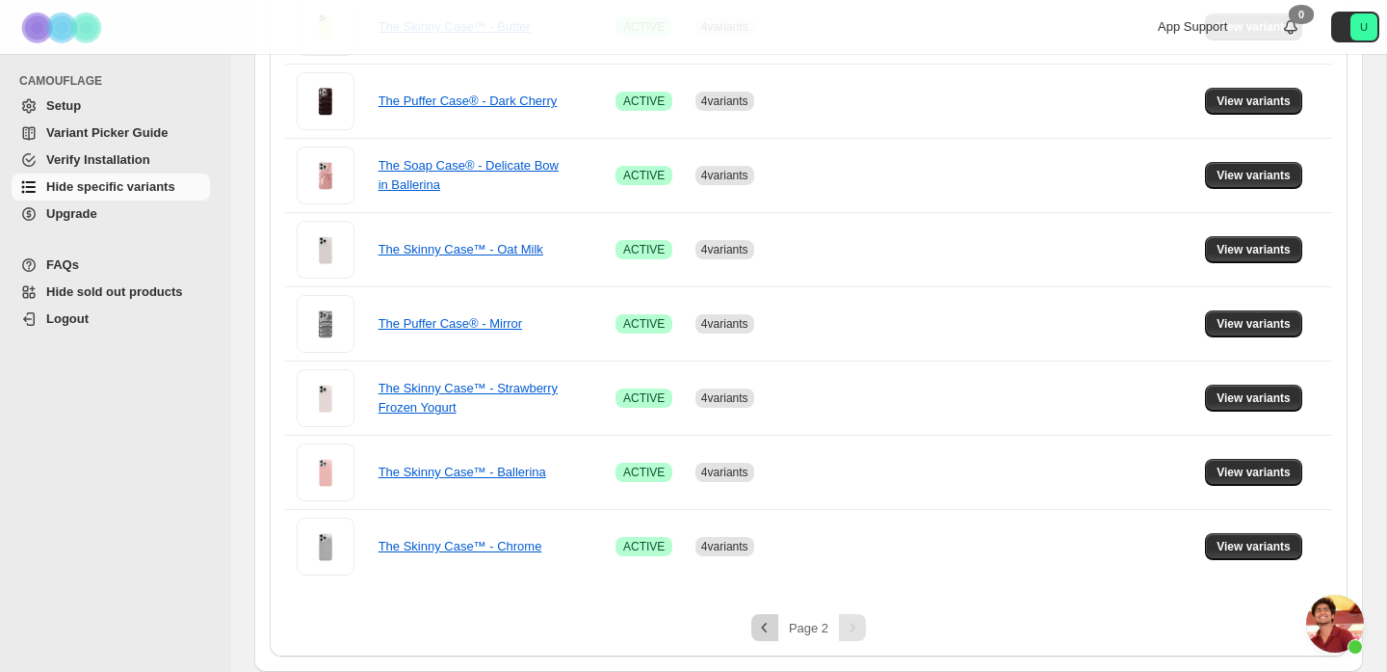
click at [773, 636] on icon "Previous" at bounding box center [764, 627] width 19 height 19
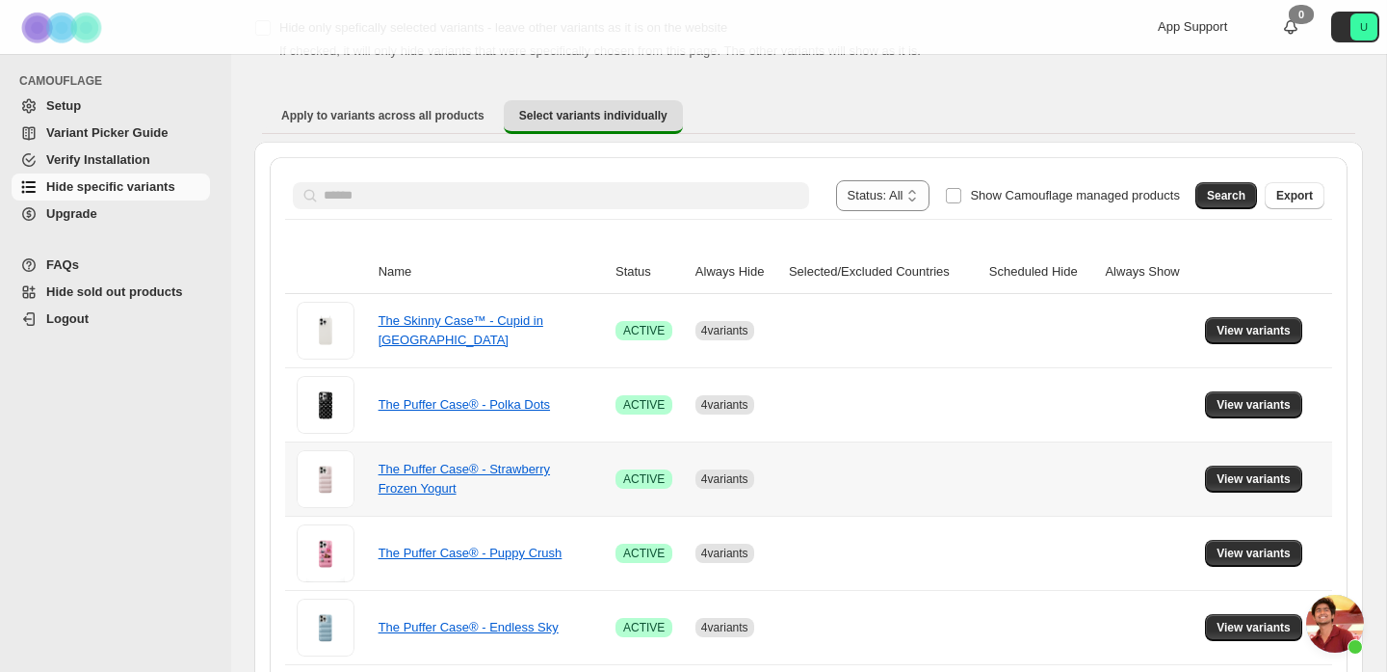
scroll to position [109, 0]
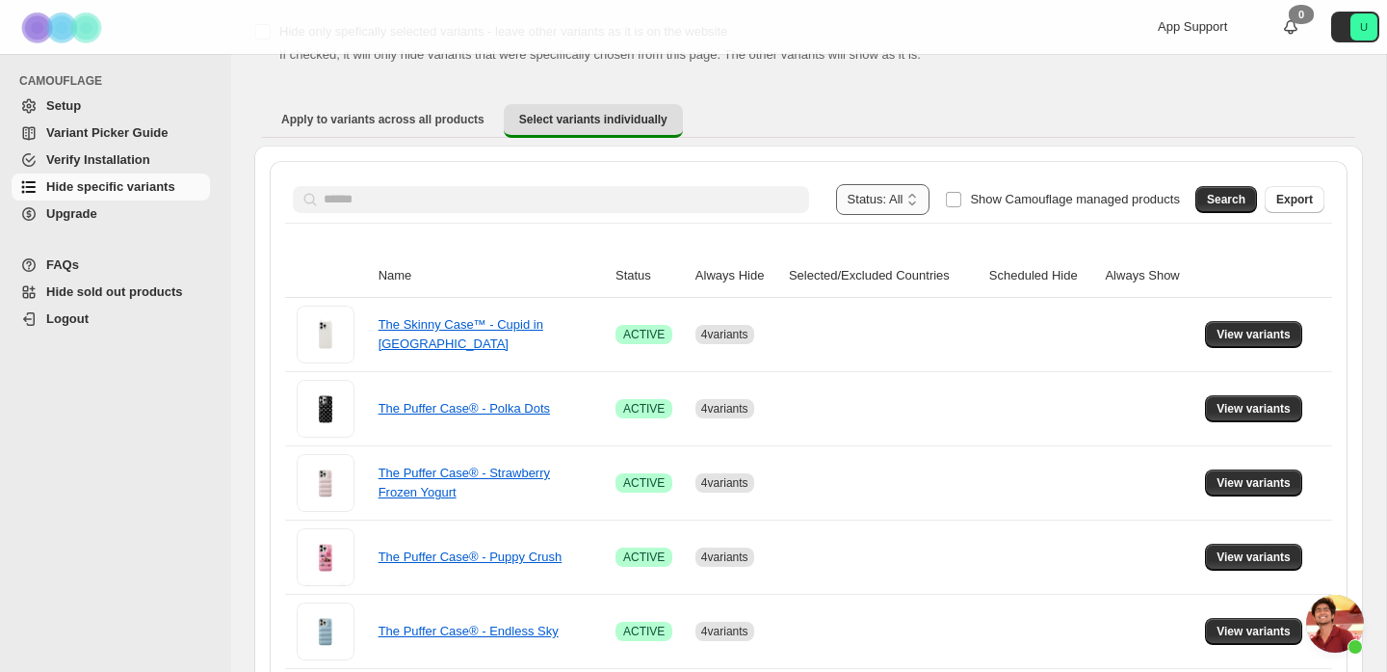
click at [874, 200] on select "**********" at bounding box center [883, 199] width 94 height 31
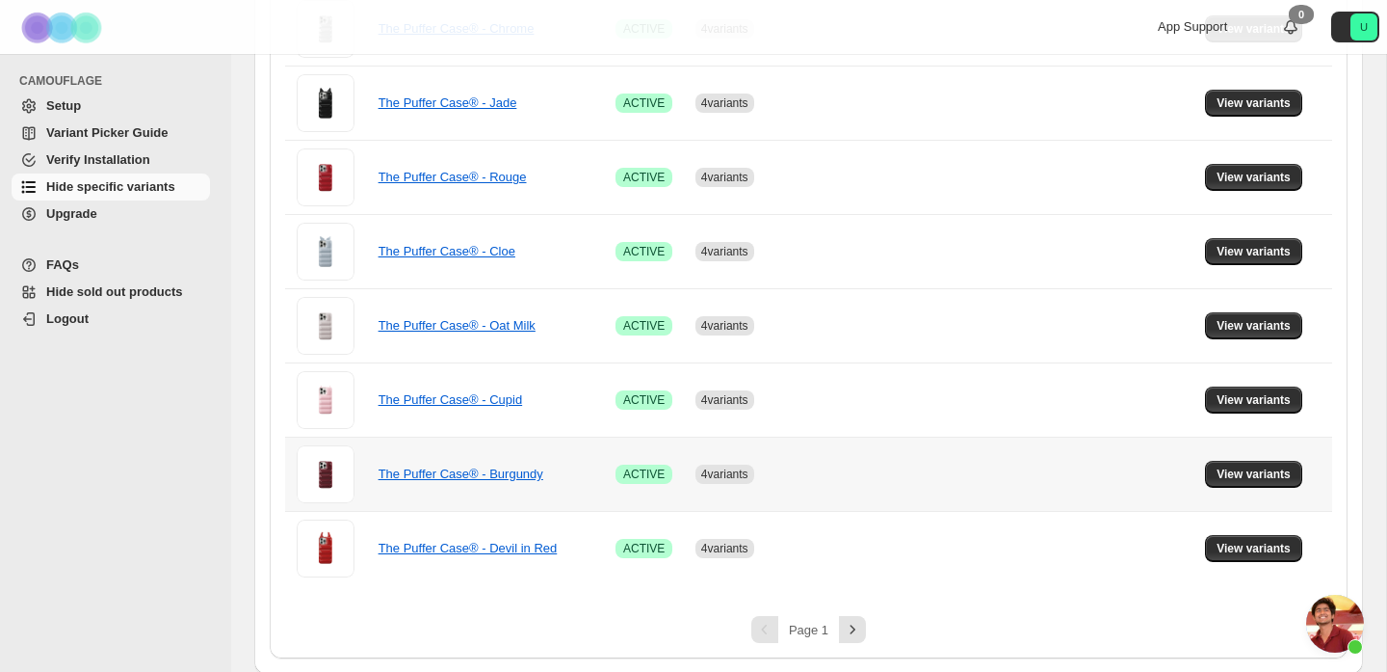
scroll to position [1306, 0]
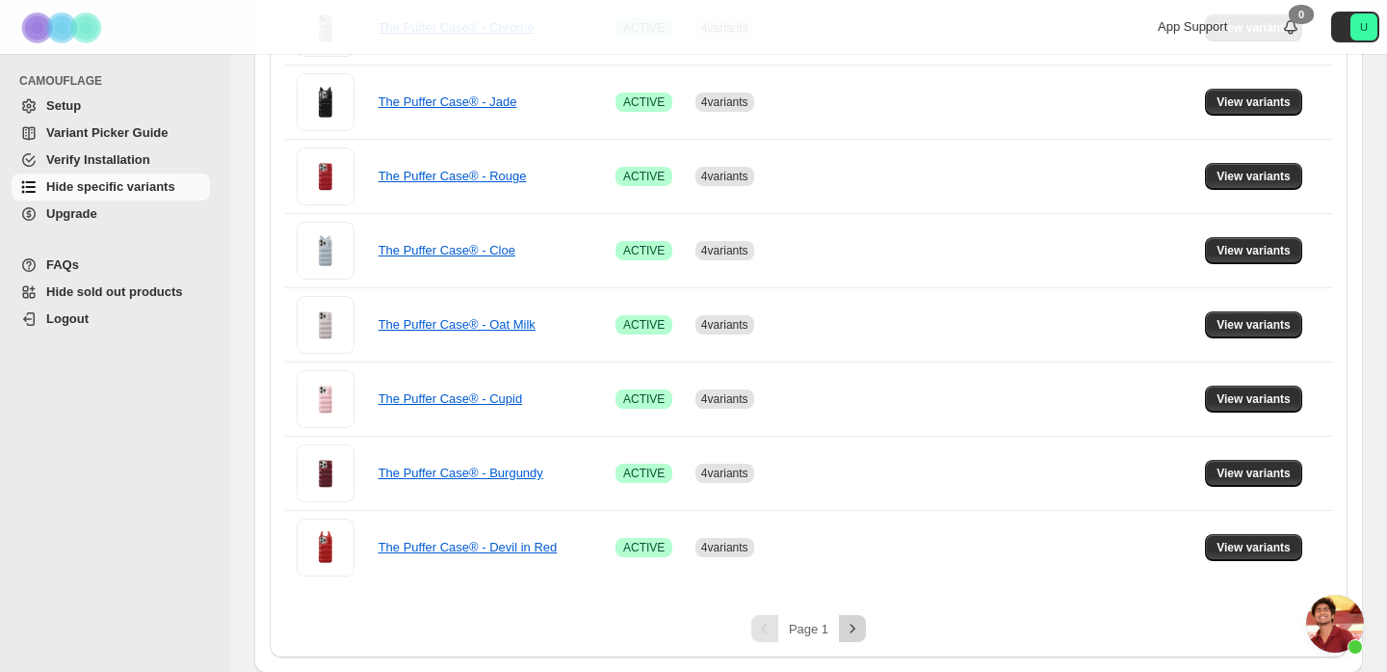
click at [857, 627] on icon "Next" at bounding box center [852, 628] width 19 height 19
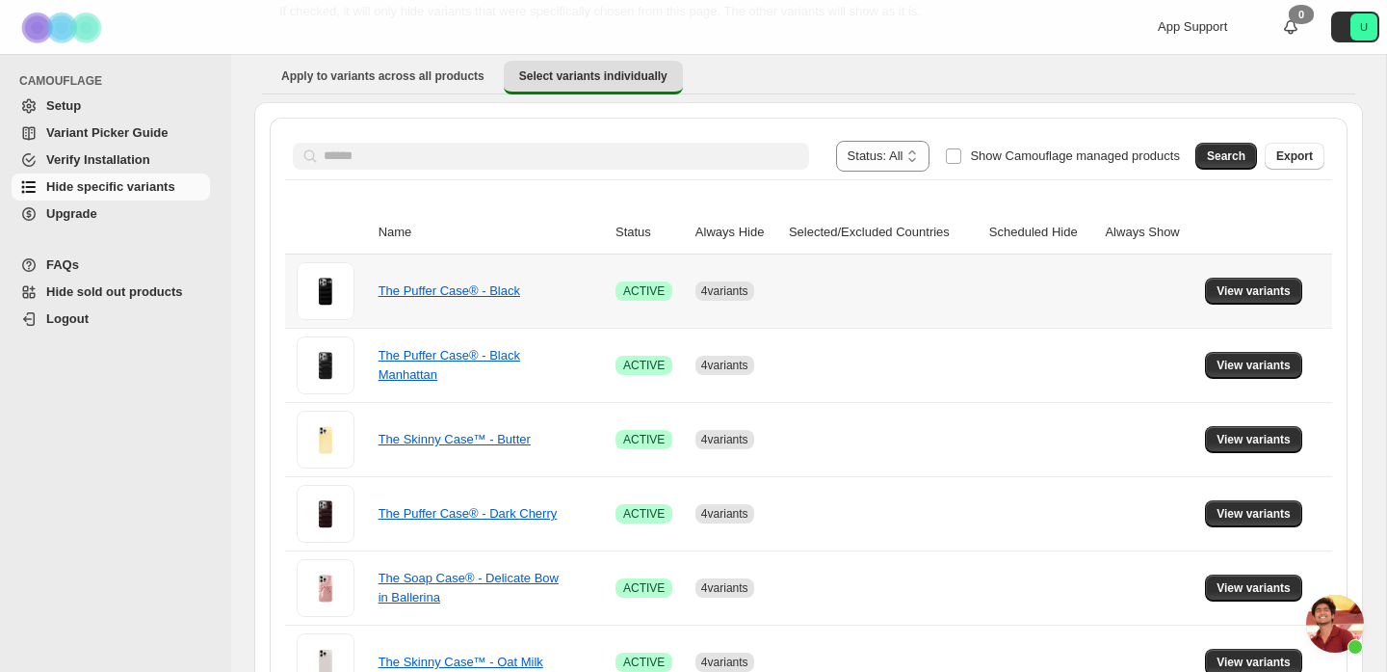
scroll to position [141, 0]
